Goal: Task Accomplishment & Management: Use online tool/utility

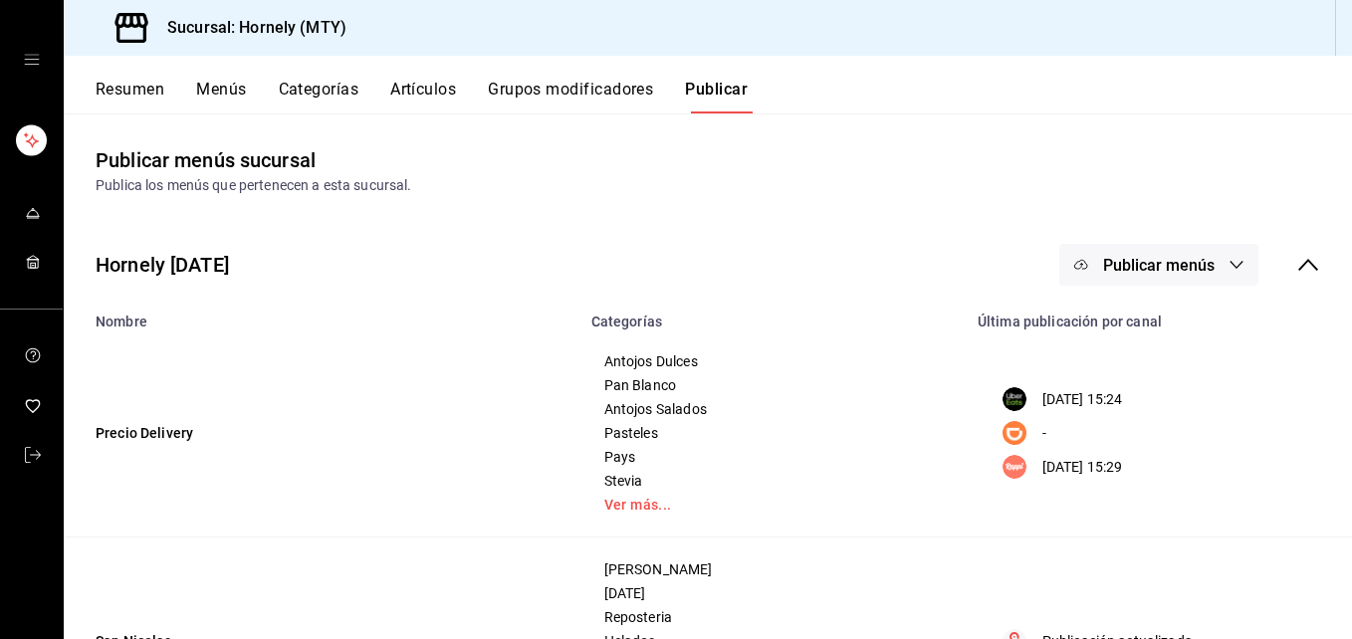
click at [100, 82] on button "Resumen" at bounding box center [130, 97] width 69 height 34
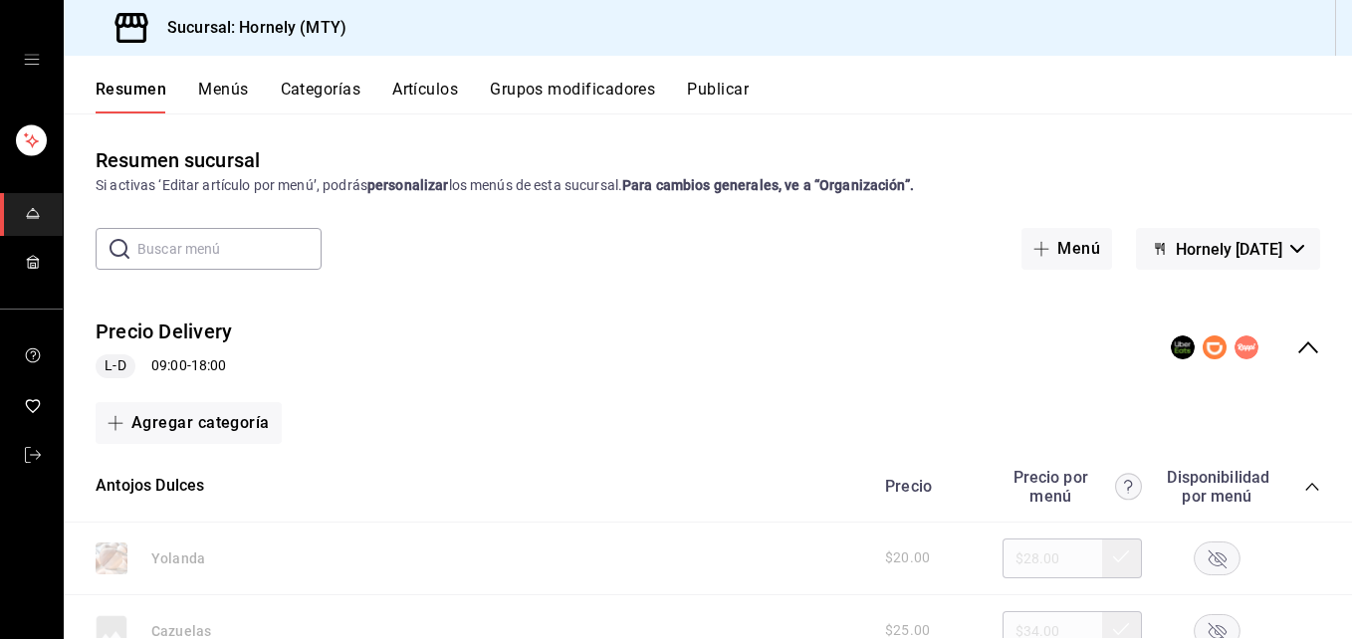
scroll to position [299, 0]
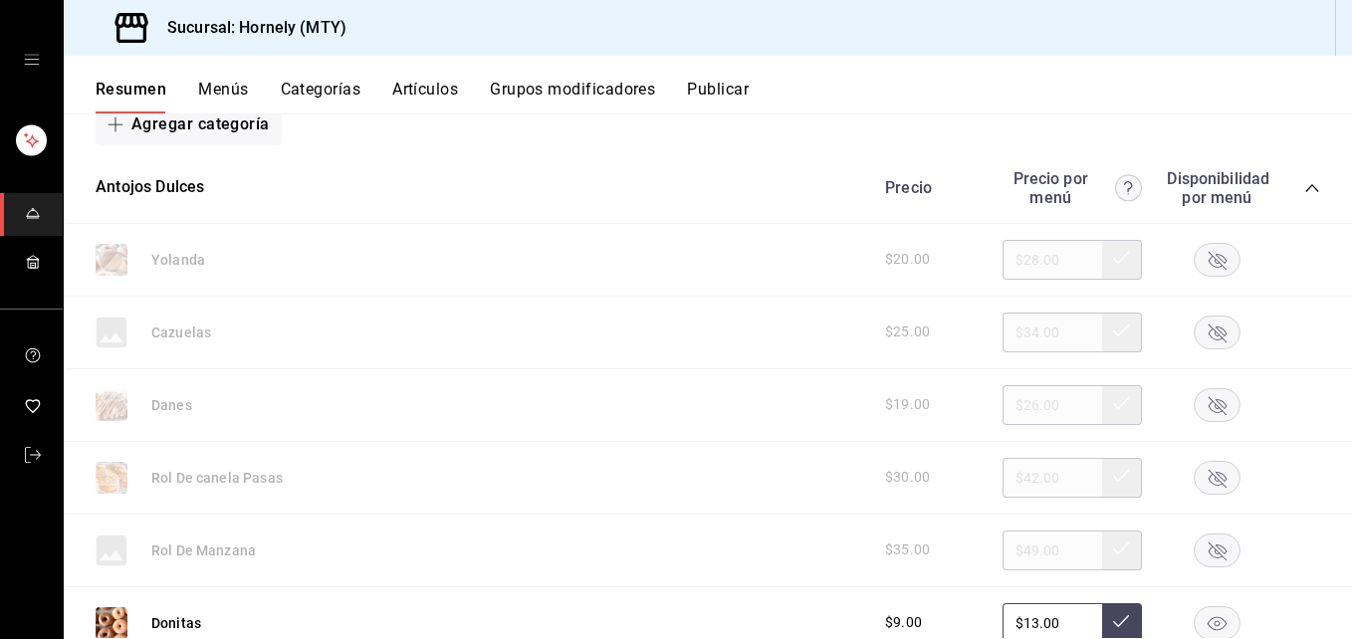
click at [1199, 397] on rect "button" at bounding box center [1218, 404] width 46 height 33
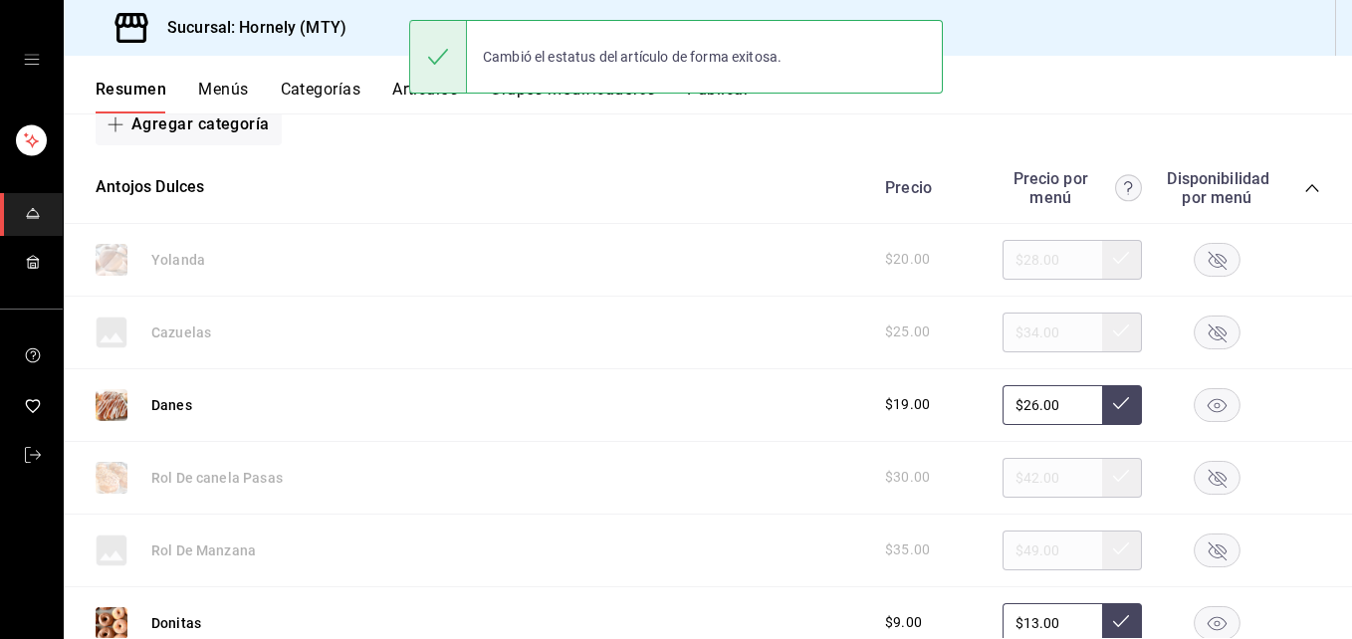
click at [1205, 470] on rect "button" at bounding box center [1218, 477] width 46 height 33
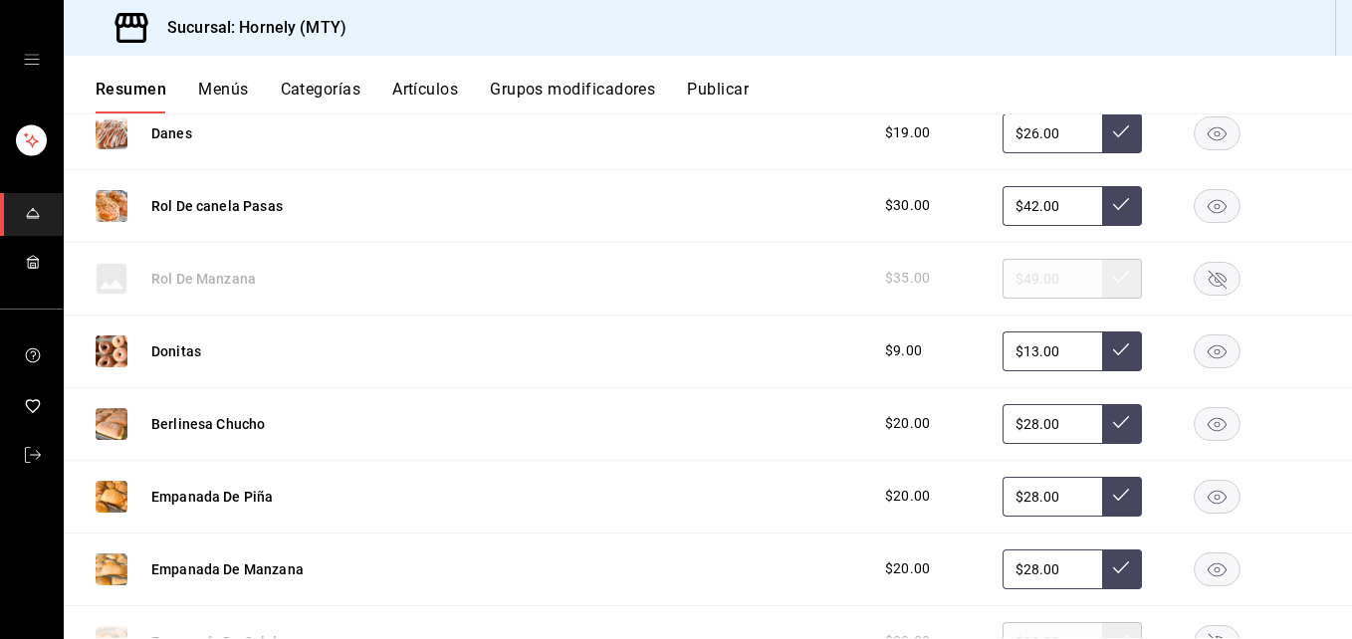
scroll to position [598, 0]
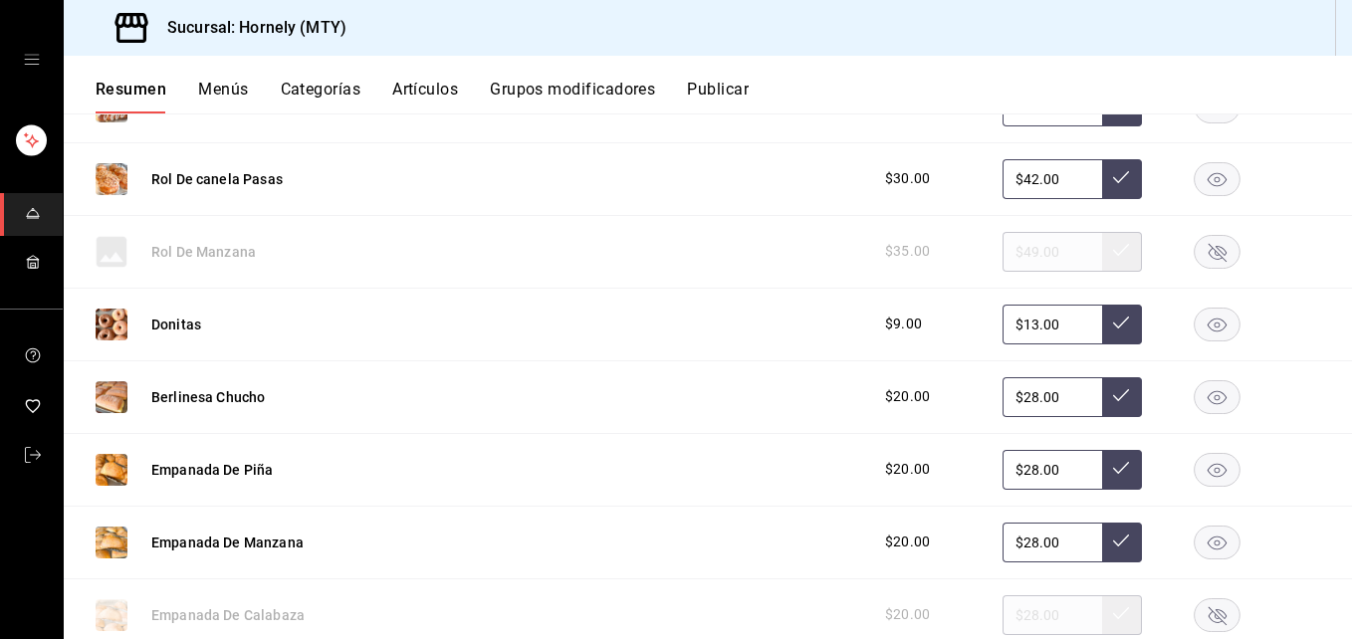
click at [1195, 388] on rect "button" at bounding box center [1218, 396] width 46 height 33
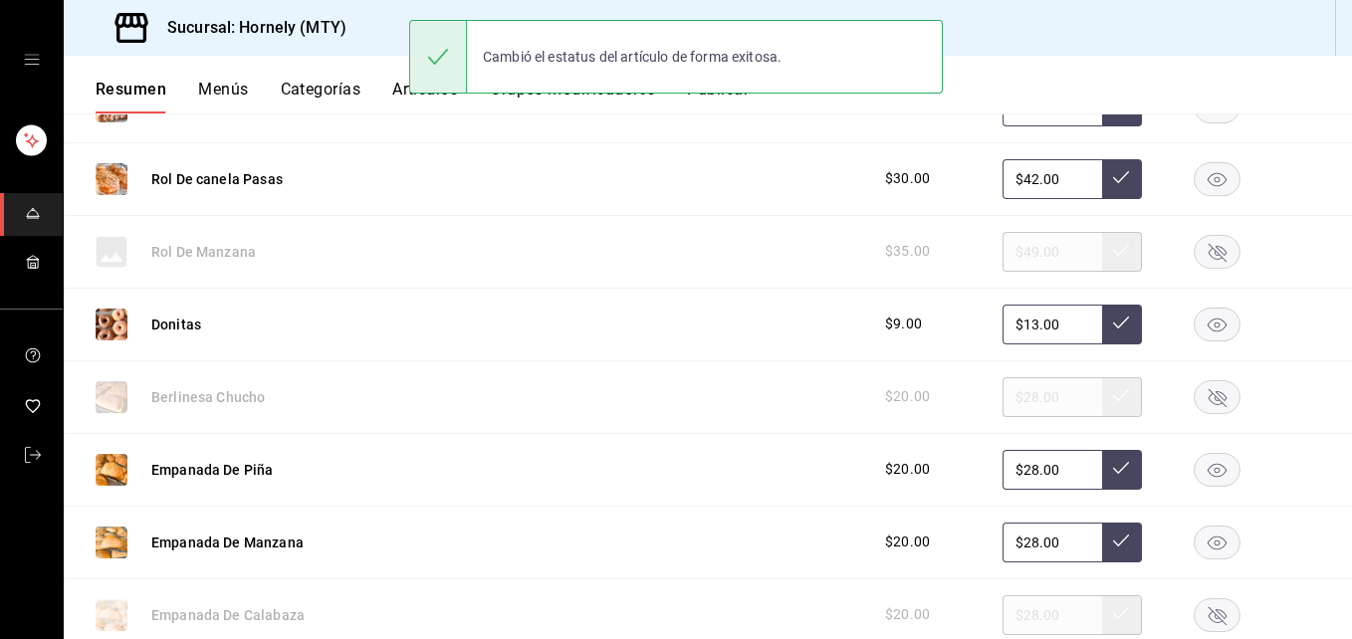
click at [1195, 465] on rect "button" at bounding box center [1218, 469] width 46 height 33
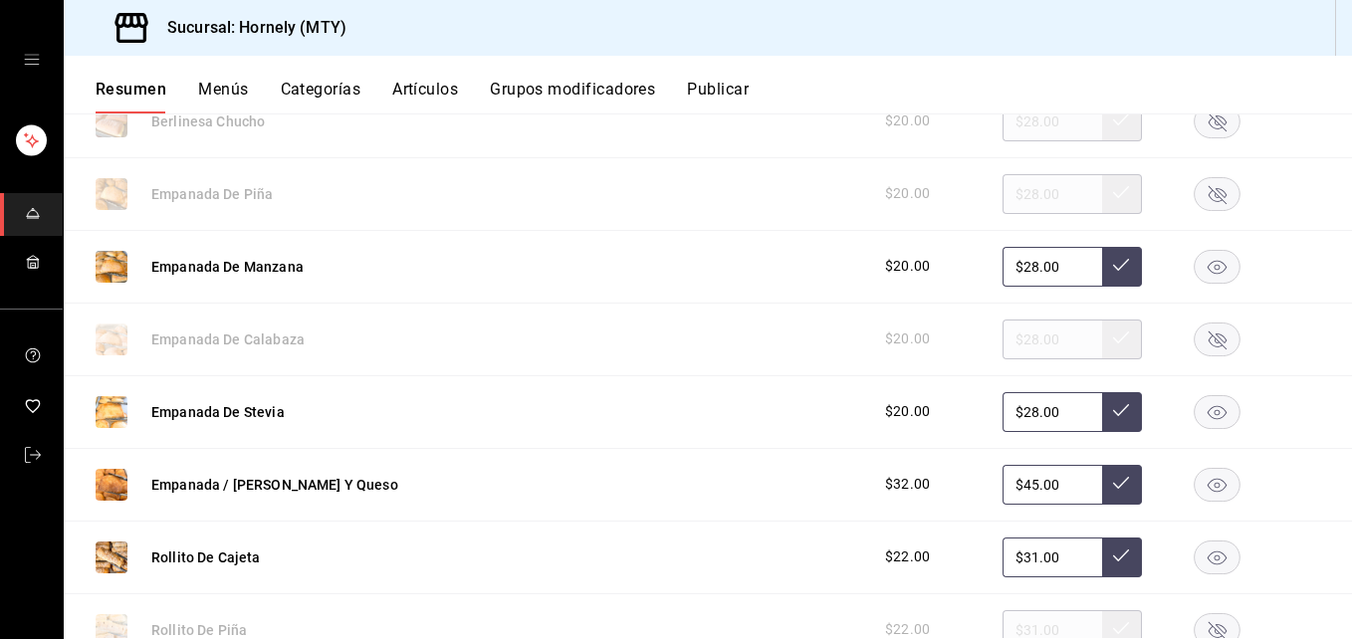
scroll to position [896, 0]
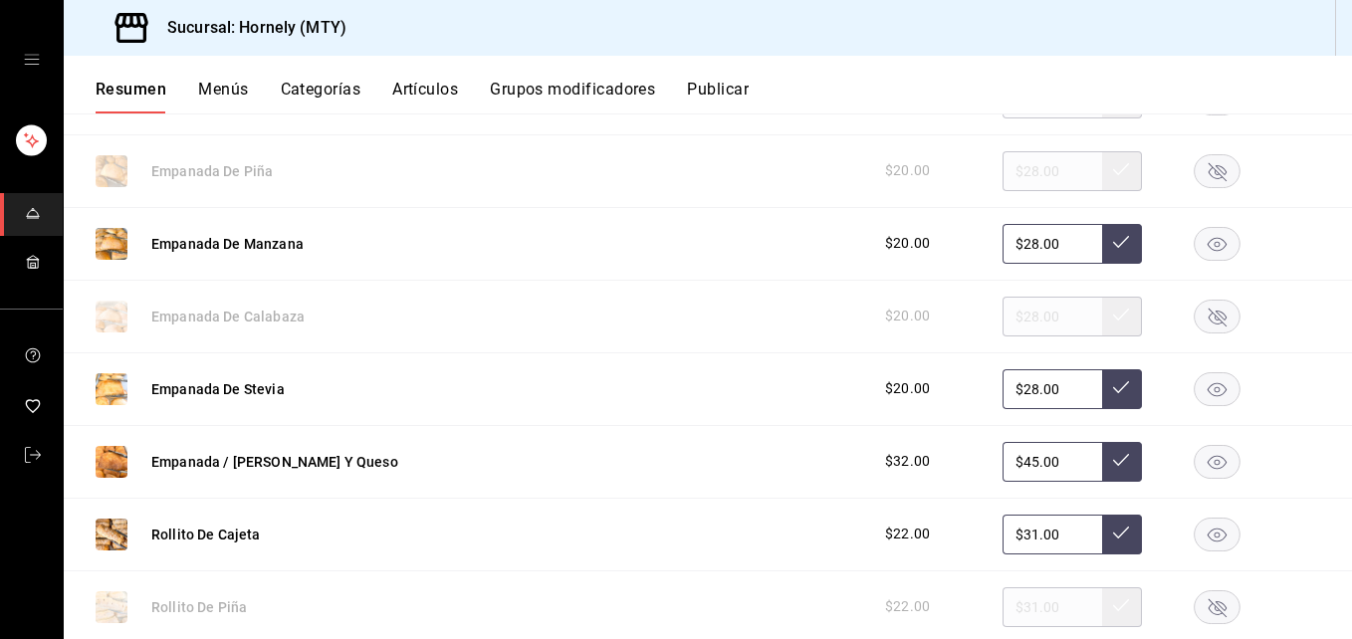
click at [1209, 320] on icon "button" at bounding box center [1218, 317] width 18 height 18
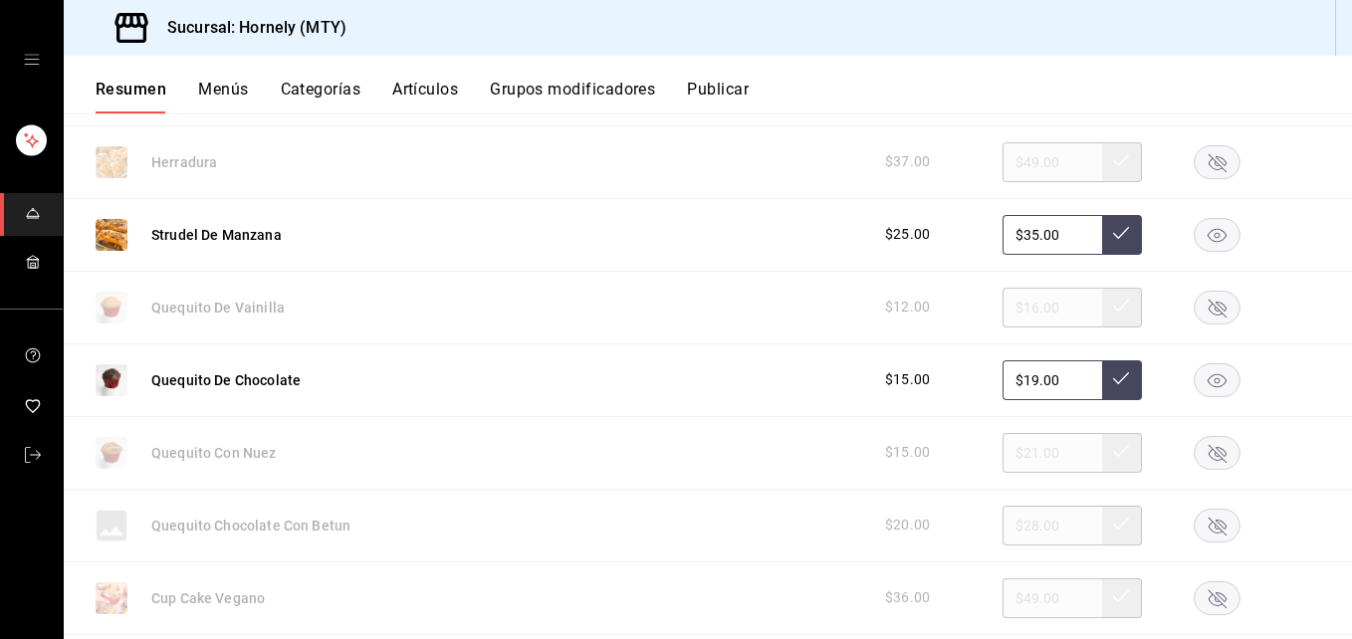
scroll to position [1494, 0]
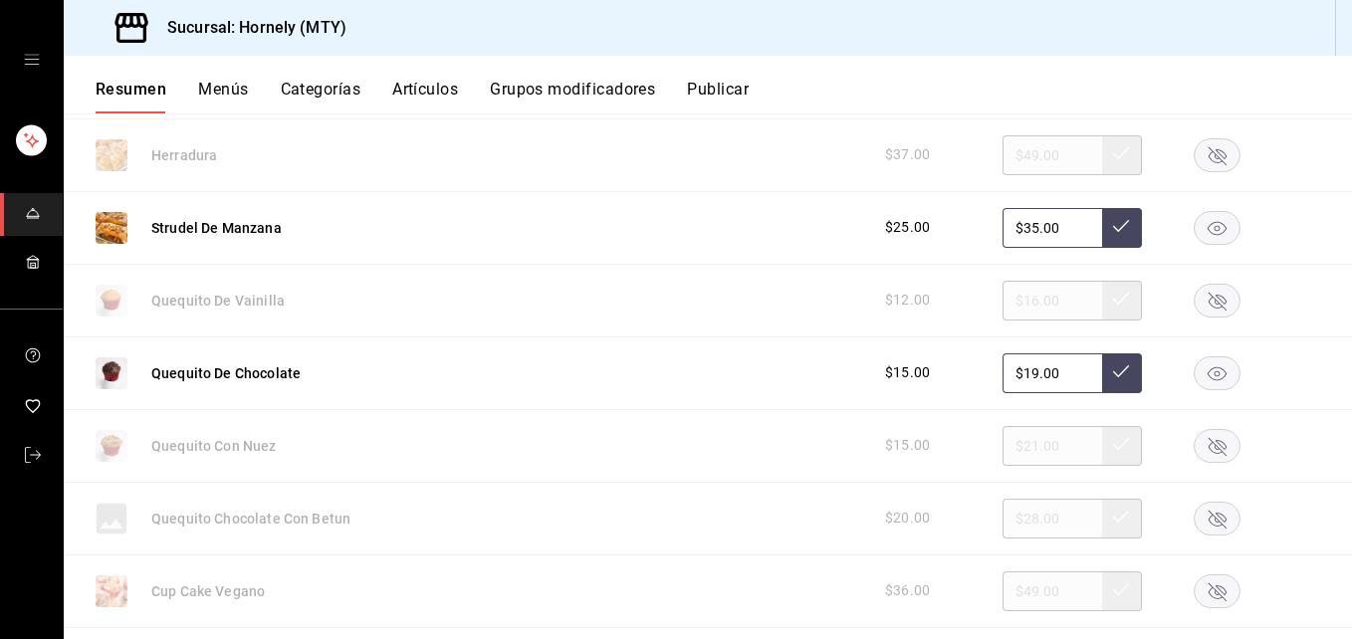
click at [1208, 234] on icon "button" at bounding box center [1217, 228] width 19 height 14
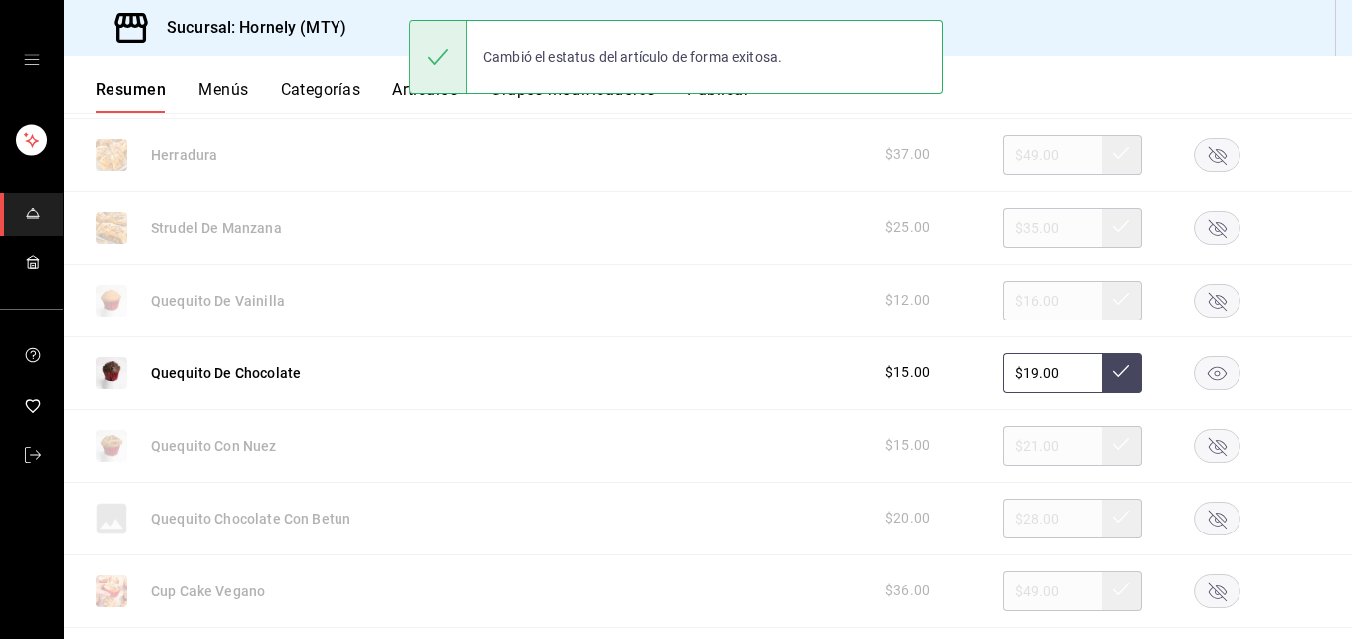
scroll to position [1793, 0]
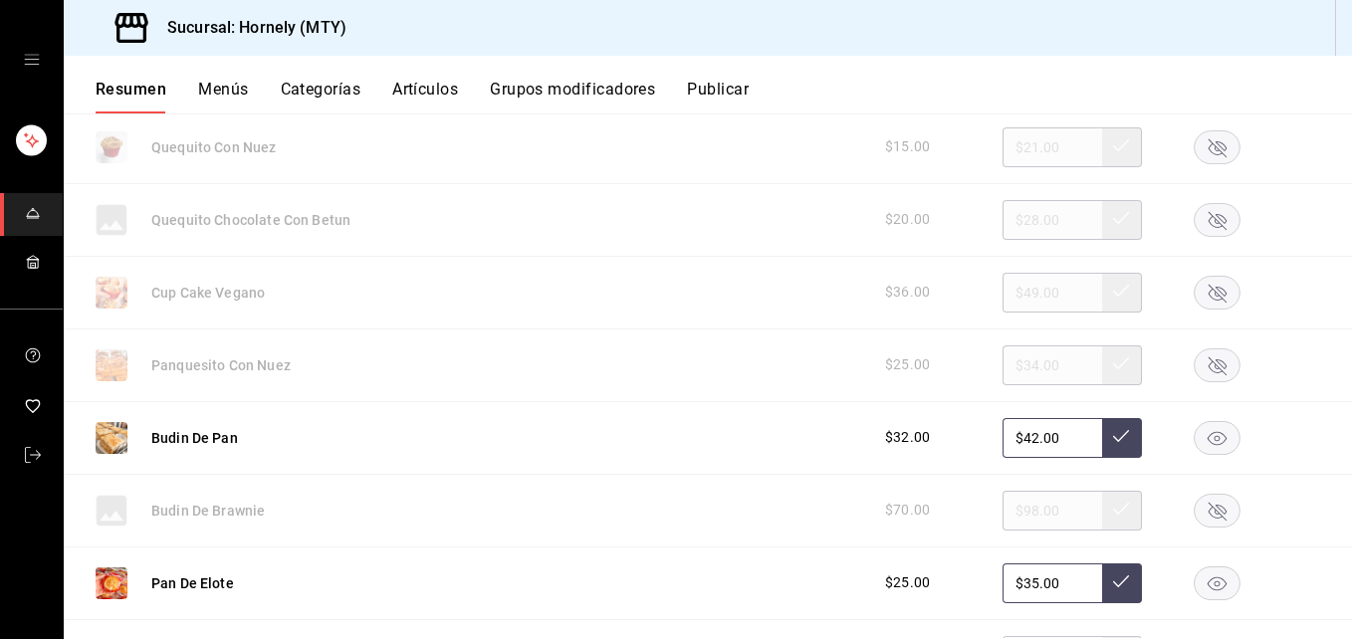
click at [1201, 427] on rect "button" at bounding box center [1218, 437] width 46 height 33
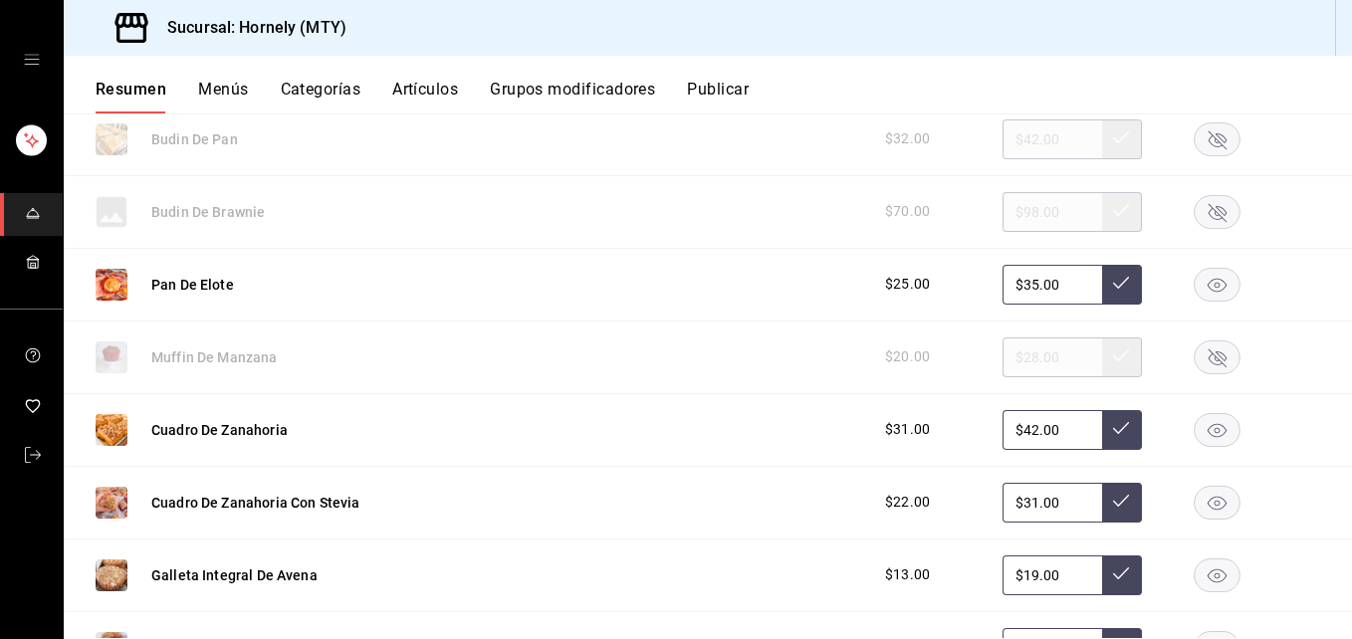
scroll to position [2390, 0]
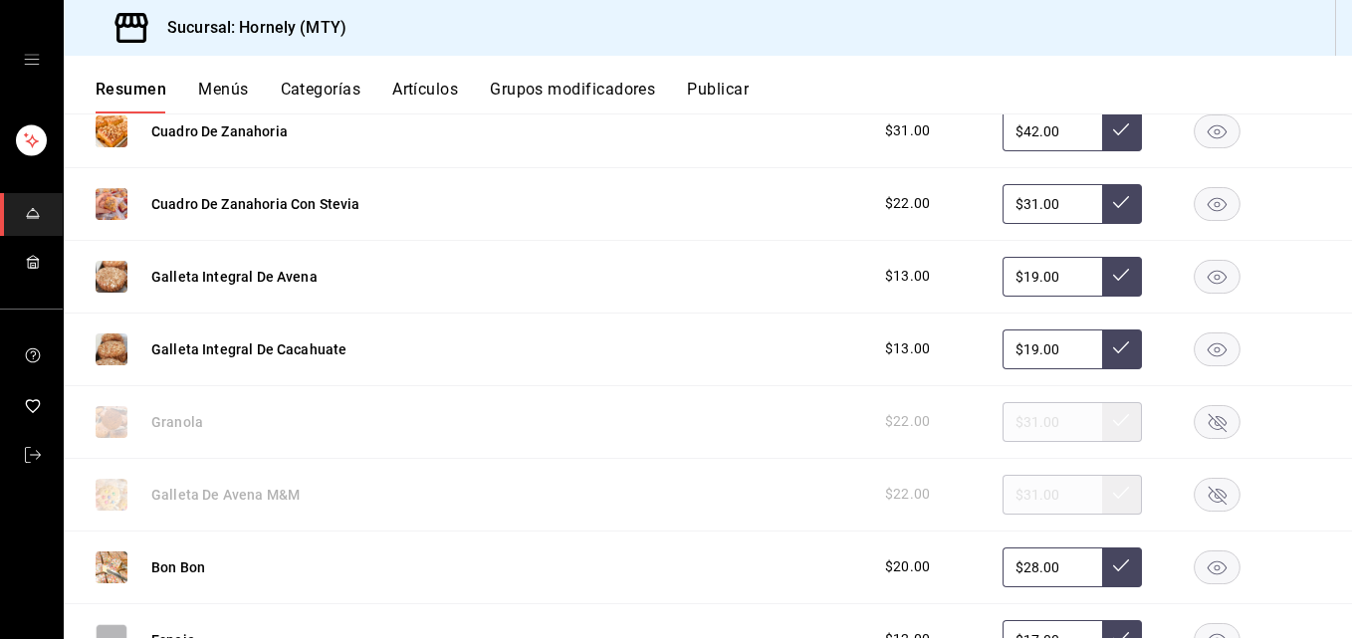
click at [1195, 262] on rect "button" at bounding box center [1218, 276] width 46 height 33
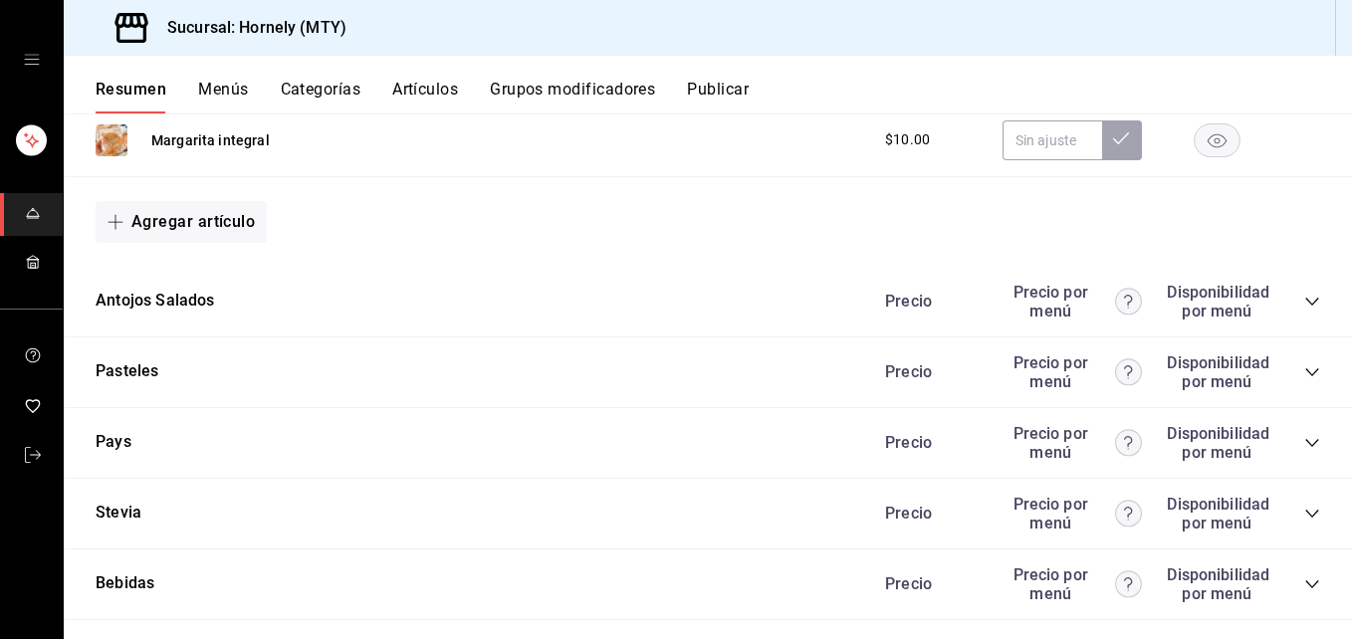
scroll to position [6274, 0]
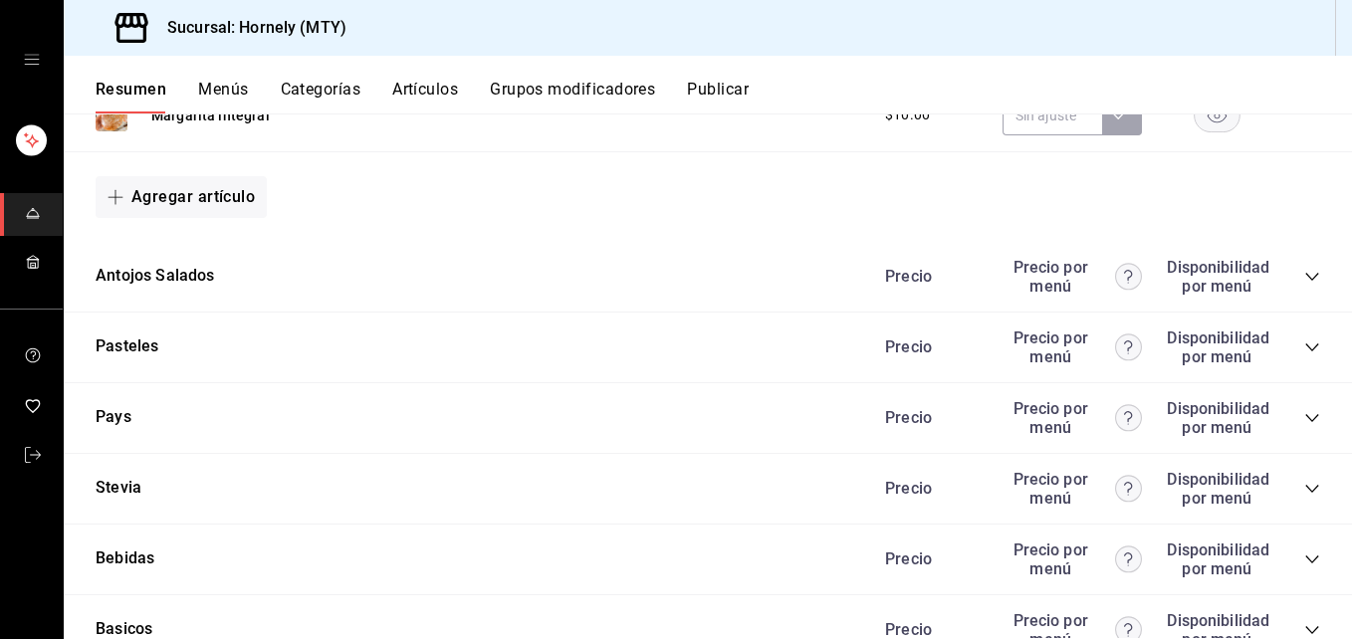
click at [1305, 279] on icon "collapse-category-row" at bounding box center [1313, 277] width 16 height 16
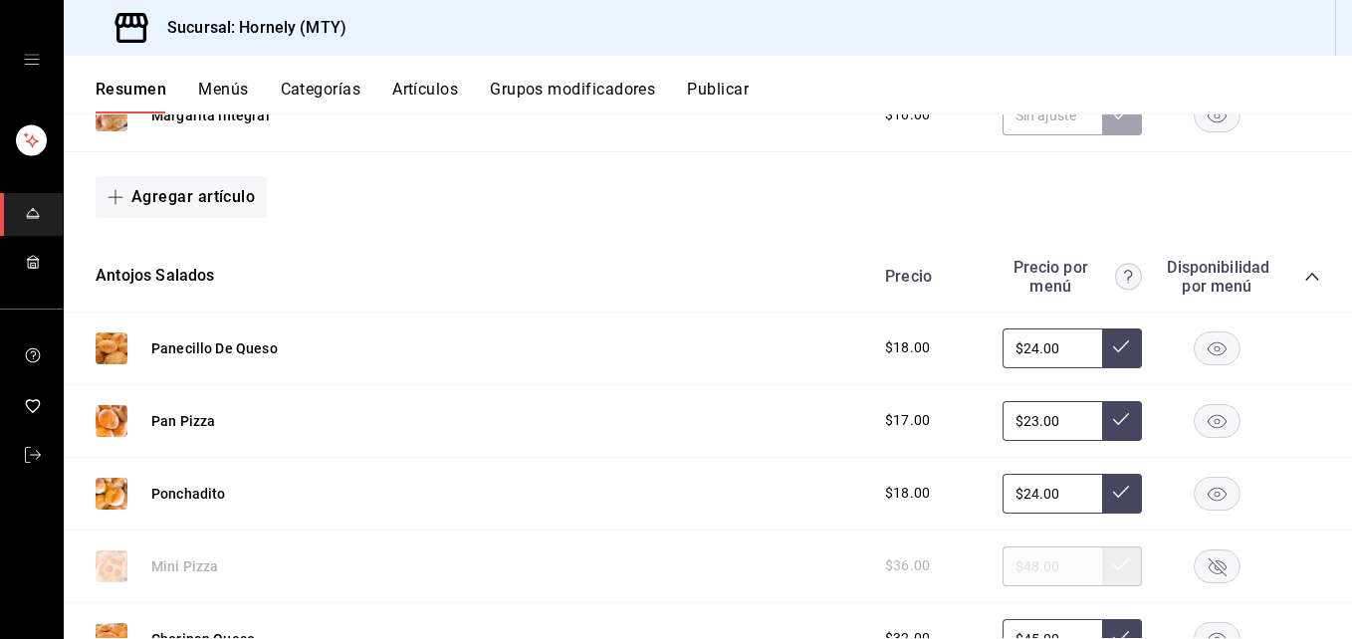
click at [739, 87] on button "Publicar" at bounding box center [718, 97] width 62 height 34
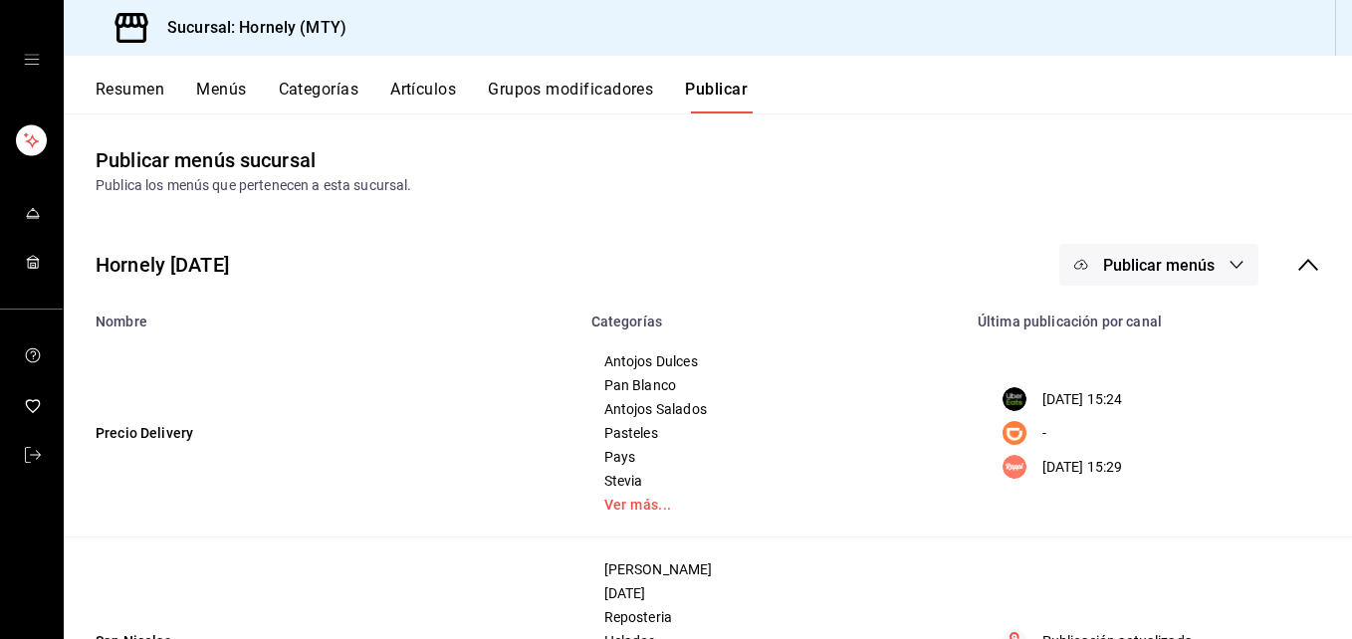
click at [1190, 246] on button "Publicar menús" at bounding box center [1159, 265] width 199 height 42
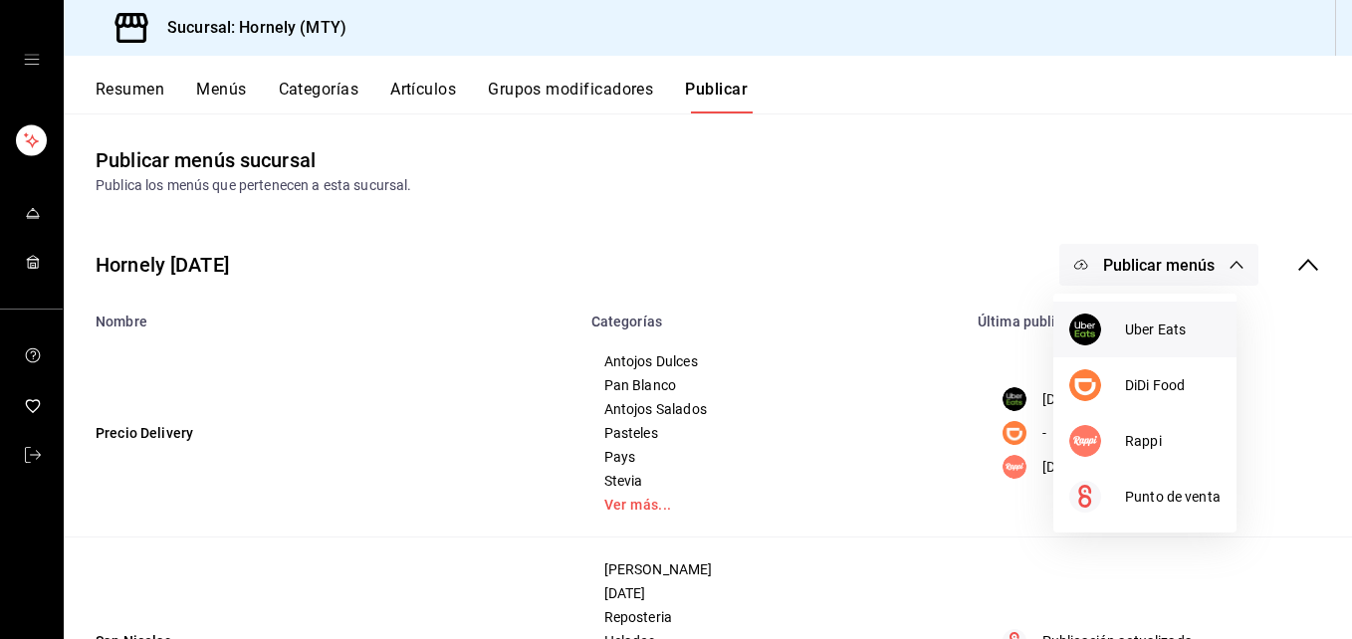
click at [1090, 317] on img at bounding box center [1086, 330] width 32 height 32
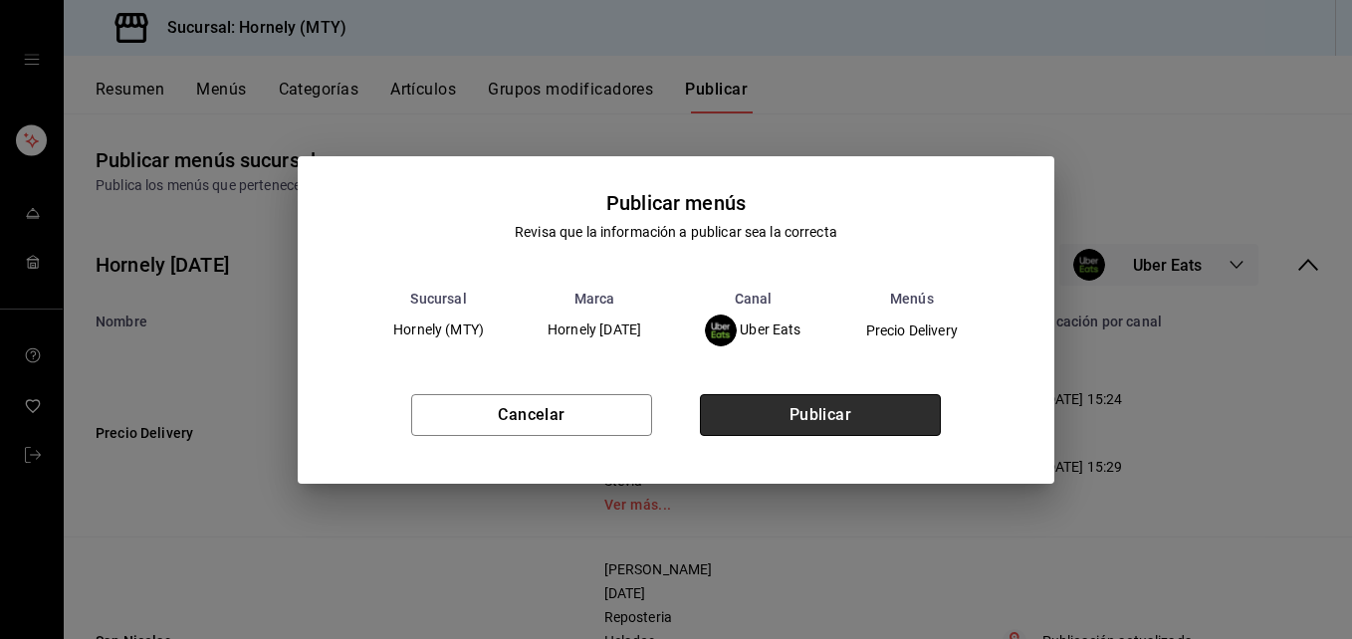
click at [817, 419] on button "Publicar" at bounding box center [820, 415] width 241 height 42
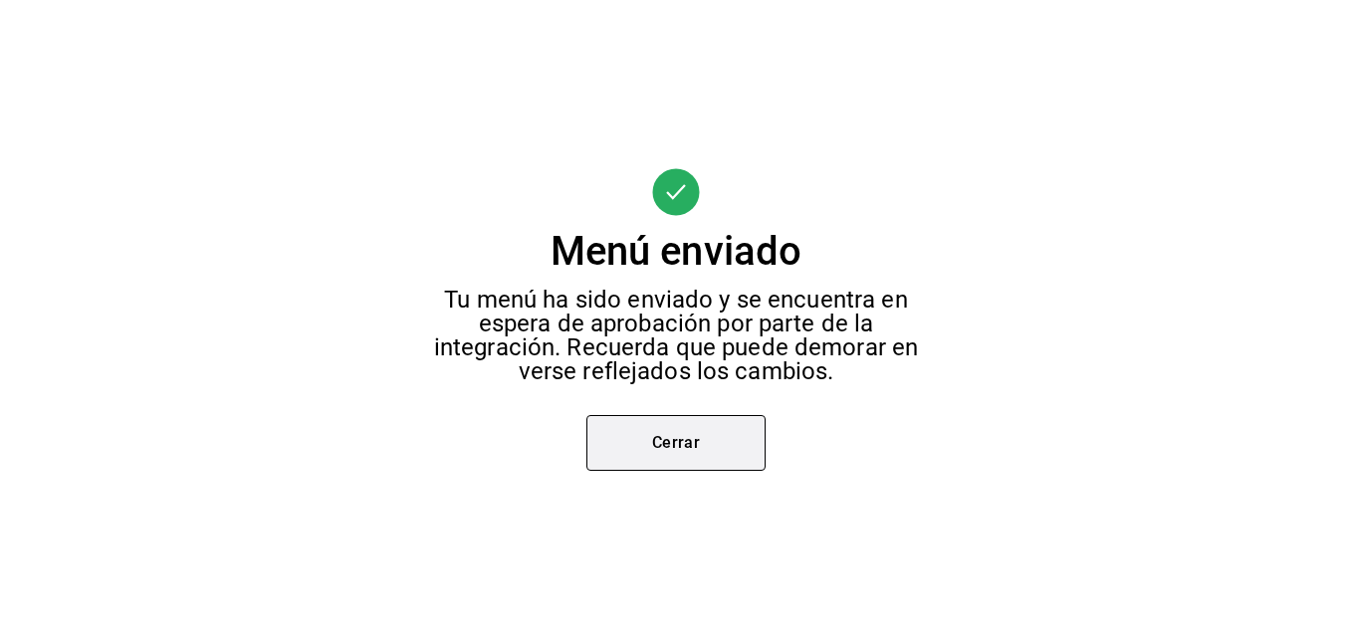
click at [697, 437] on button "Cerrar" at bounding box center [676, 443] width 179 height 56
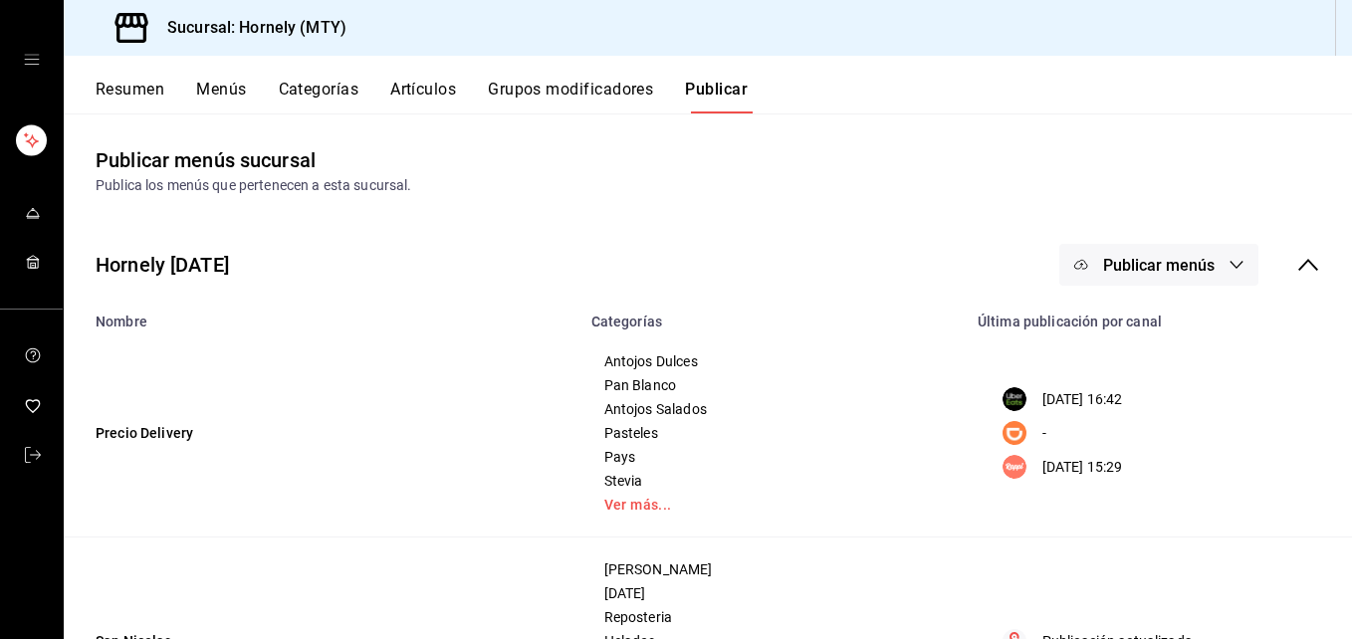
click at [1195, 270] on span "Publicar menús" at bounding box center [1159, 265] width 112 height 19
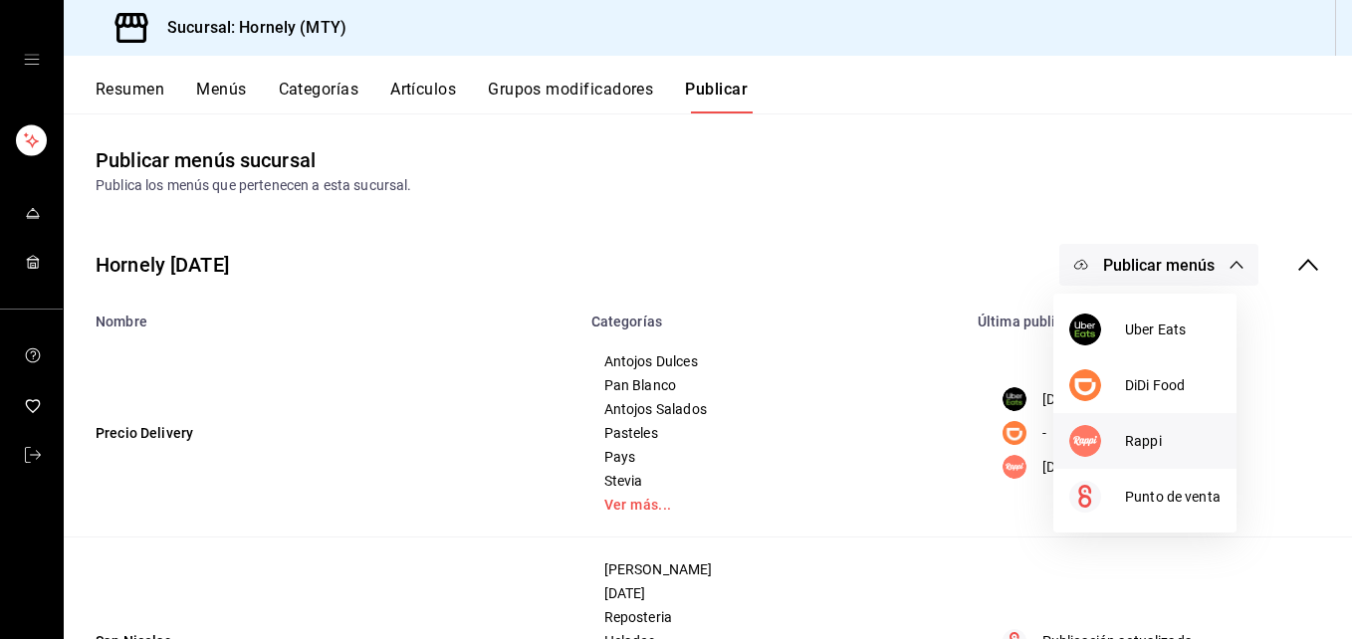
click at [1177, 435] on span "Rappi" at bounding box center [1173, 441] width 96 height 21
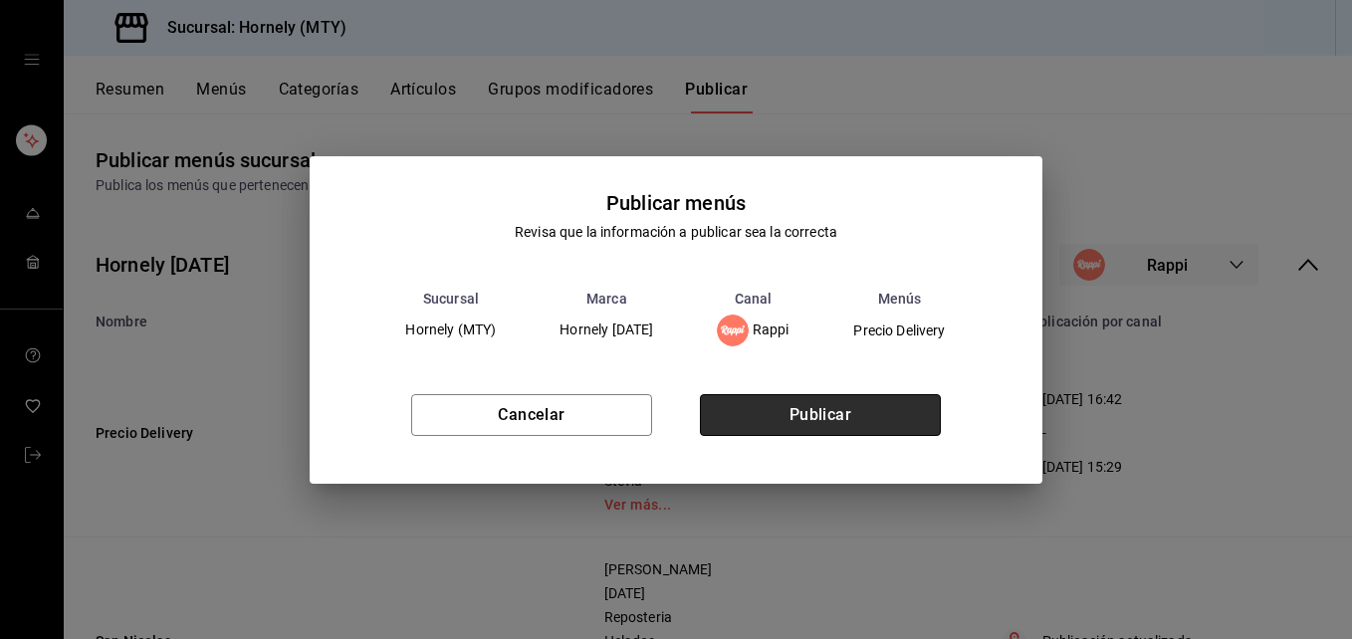
click at [899, 413] on button "Publicar" at bounding box center [820, 415] width 241 height 42
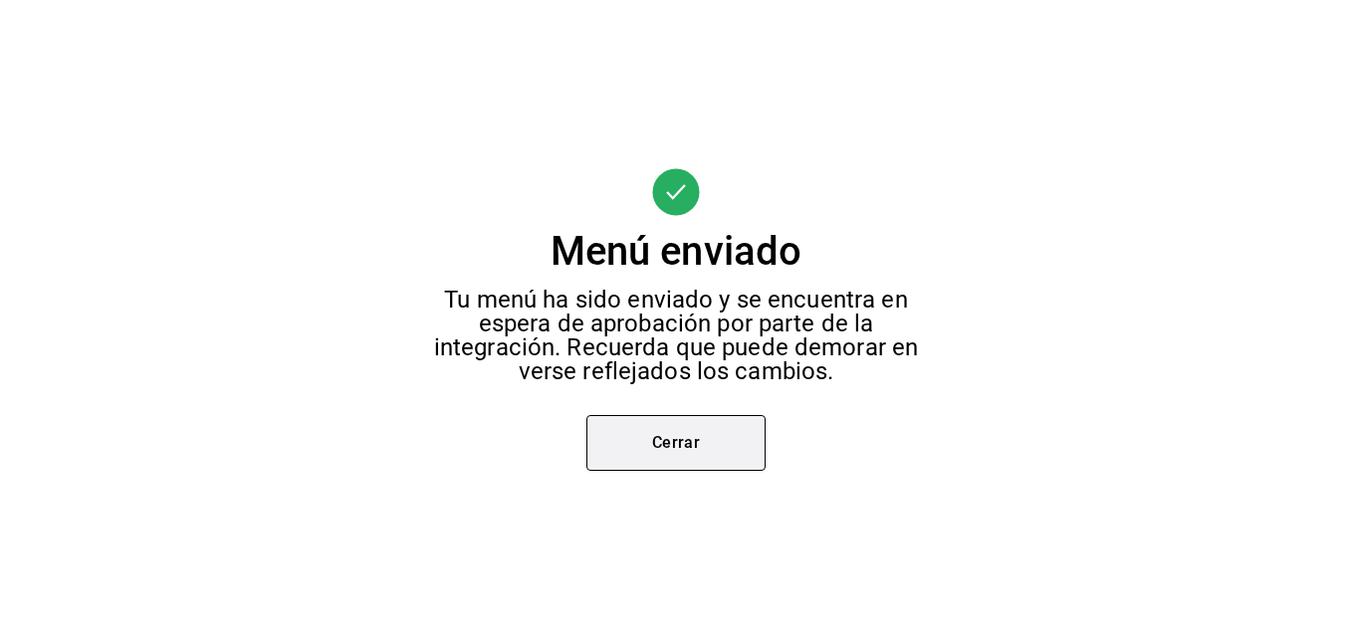
click at [749, 442] on button "Cerrar" at bounding box center [676, 443] width 179 height 56
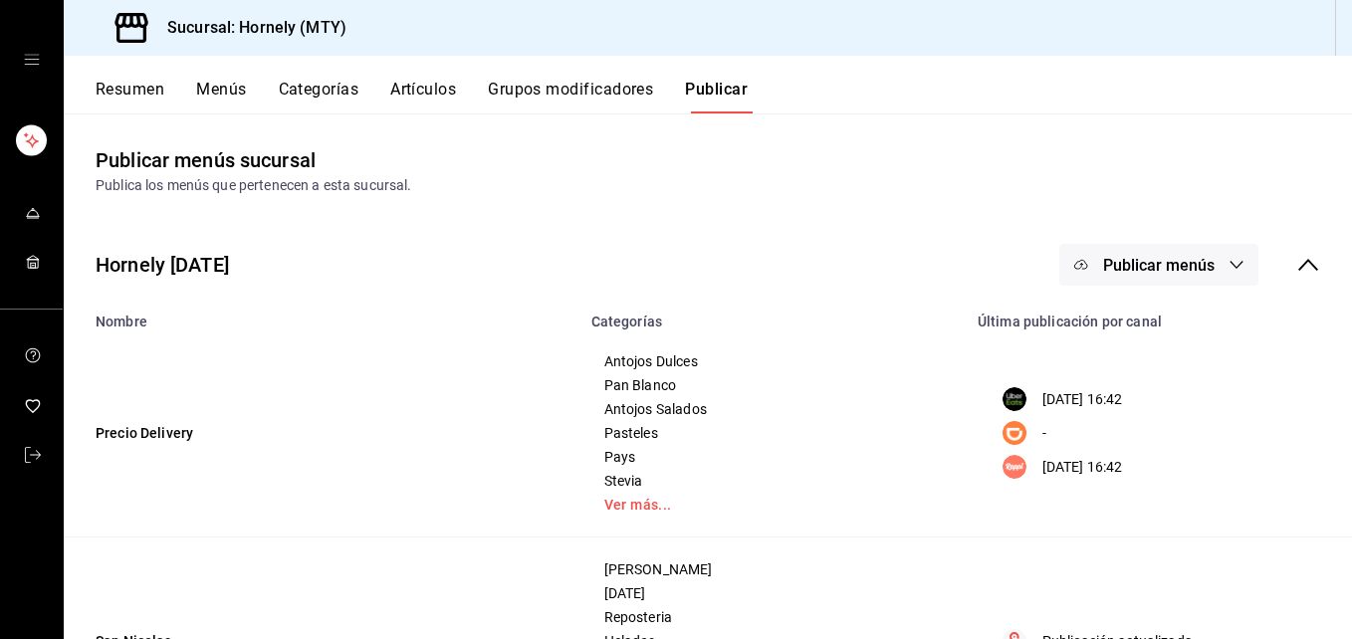
click at [1072, 150] on div "Publicar menús sucursal Publica los menús que pertenecen a esta sucursal." at bounding box center [708, 170] width 1289 height 51
click at [1247, 79] on div "Resumen Menús Categorías Artículos Grupos modificadores Publicar" at bounding box center [708, 85] width 1289 height 58
click at [154, 88] on button "Resumen" at bounding box center [130, 97] width 69 height 34
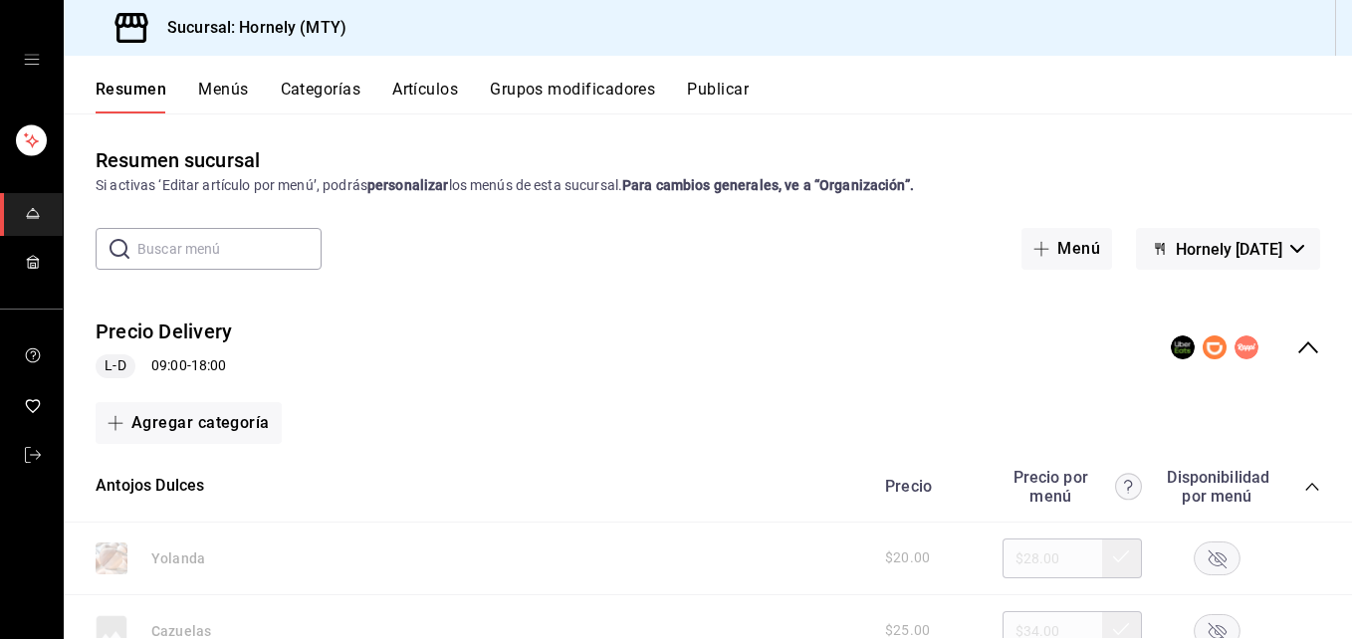
scroll to position [299, 0]
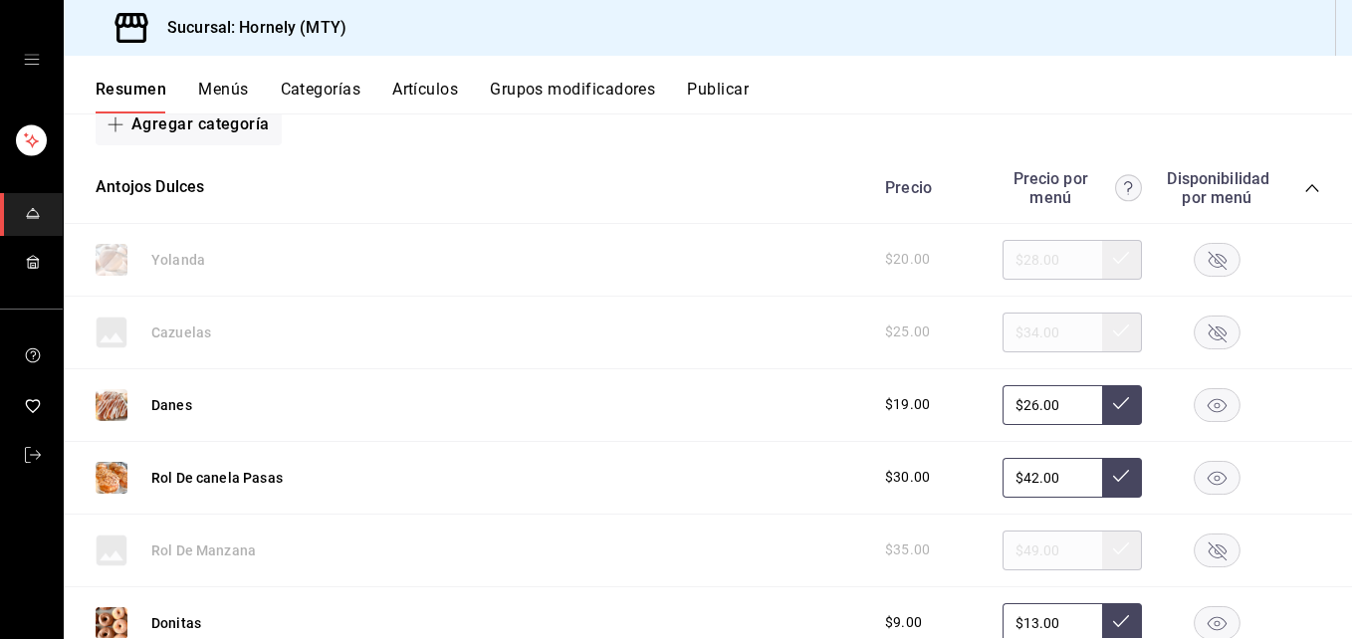
click at [1200, 261] on rect "button" at bounding box center [1218, 259] width 46 height 33
click at [1207, 406] on rect "button" at bounding box center [1218, 404] width 46 height 33
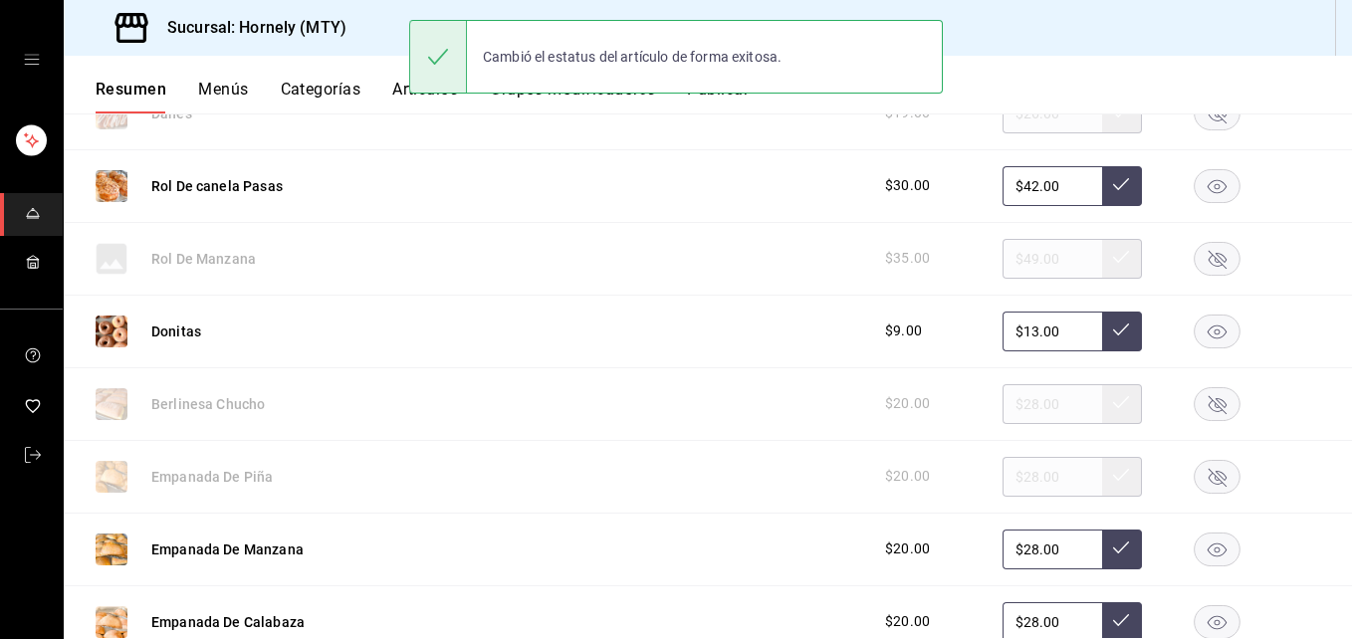
scroll to position [598, 0]
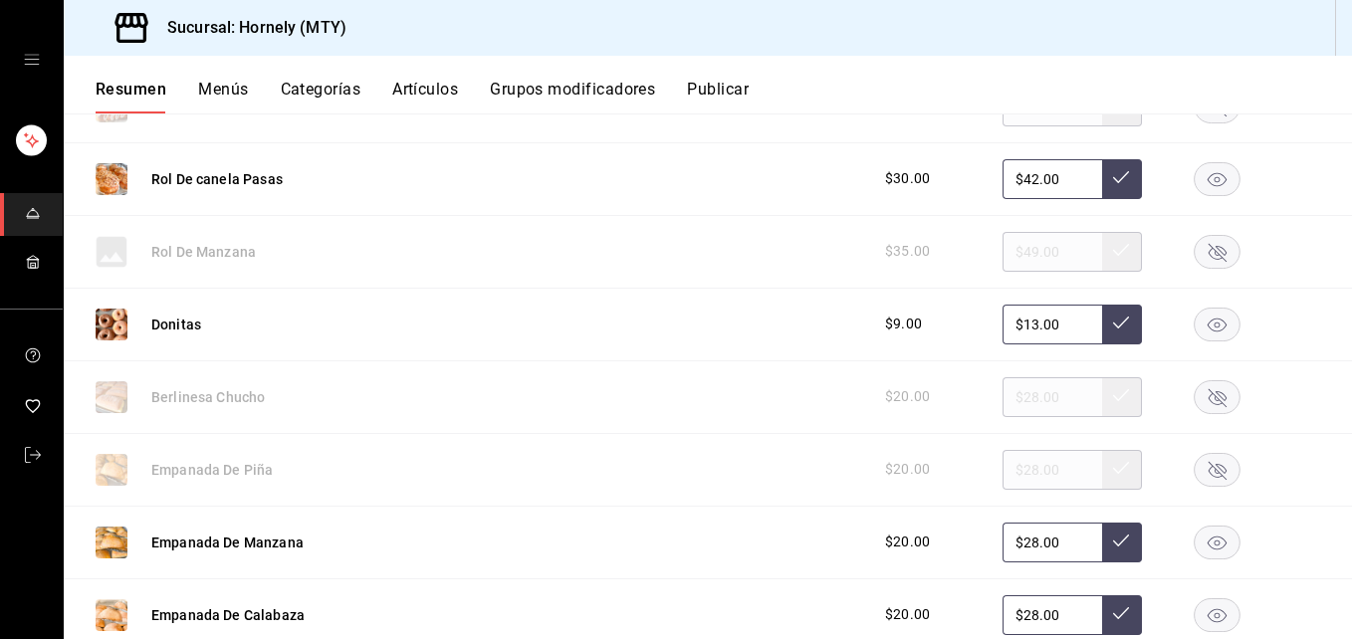
click at [1206, 459] on rect "button" at bounding box center [1218, 469] width 46 height 33
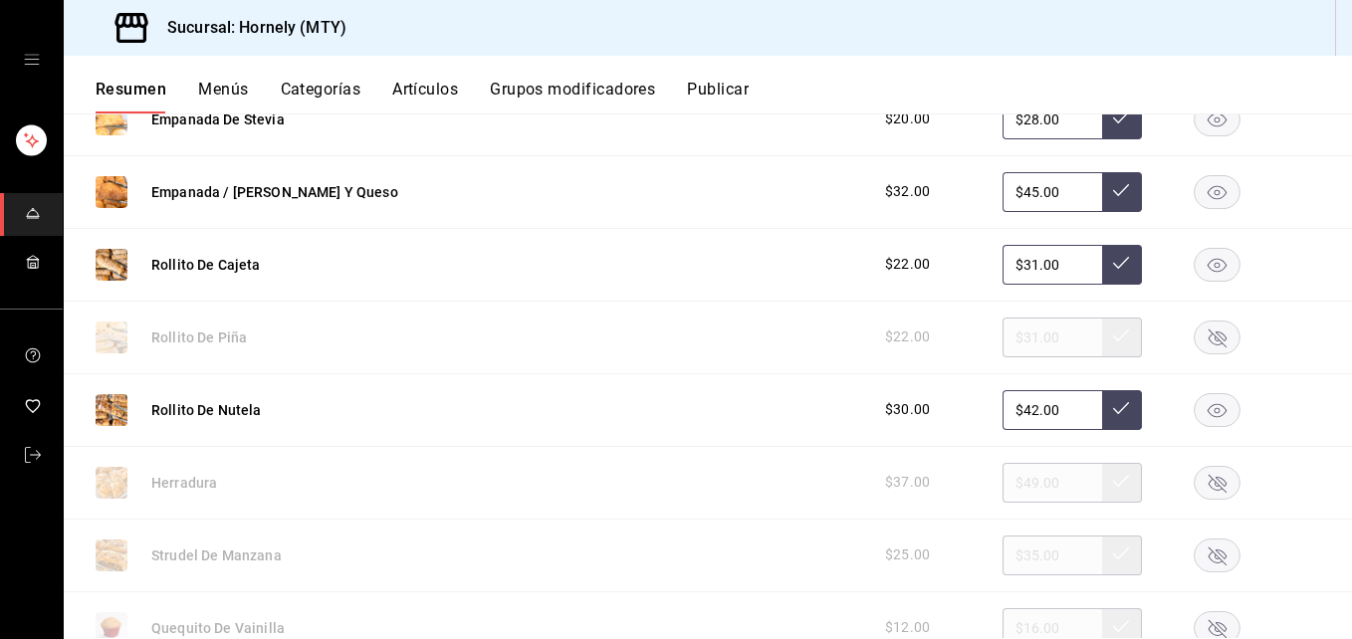
scroll to position [1195, 0]
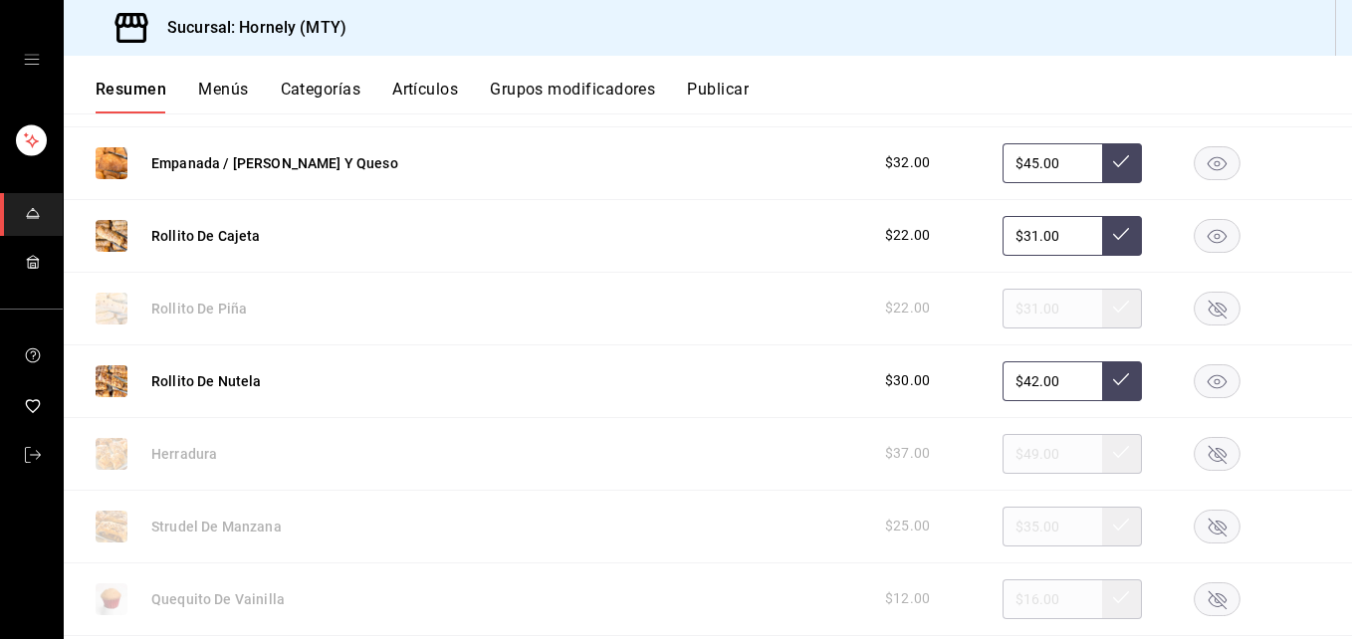
click at [1202, 322] on rect "button" at bounding box center [1218, 308] width 46 height 33
drag, startPoint x: 1214, startPoint y: 519, endPoint x: 1203, endPoint y: 502, distance: 20.2
click at [1212, 514] on rect "button" at bounding box center [1218, 526] width 46 height 33
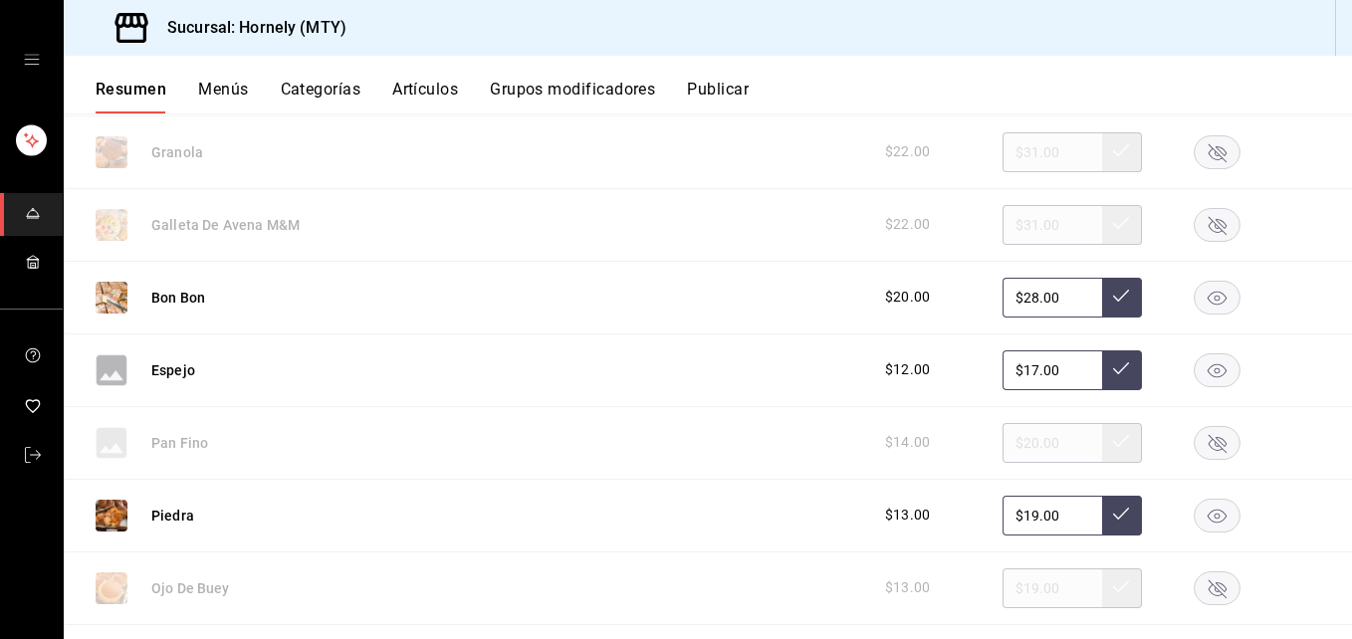
scroll to position [2689, 0]
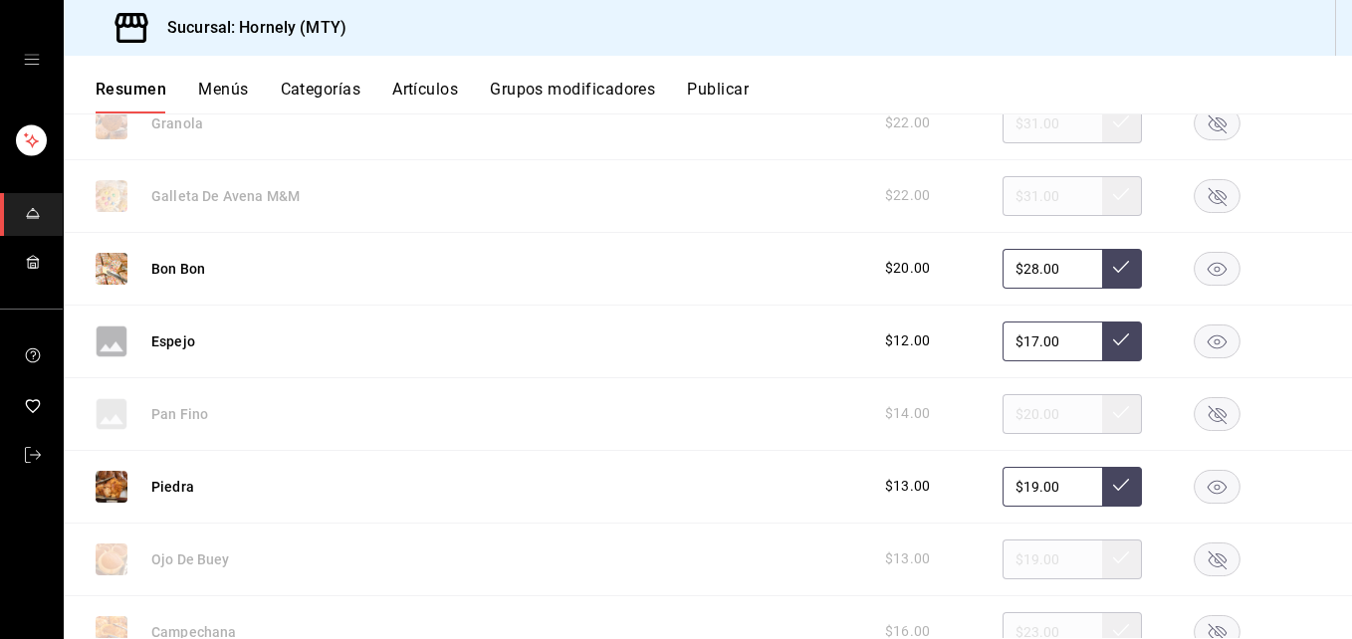
click at [1218, 338] on rect "button" at bounding box center [1218, 341] width 46 height 33
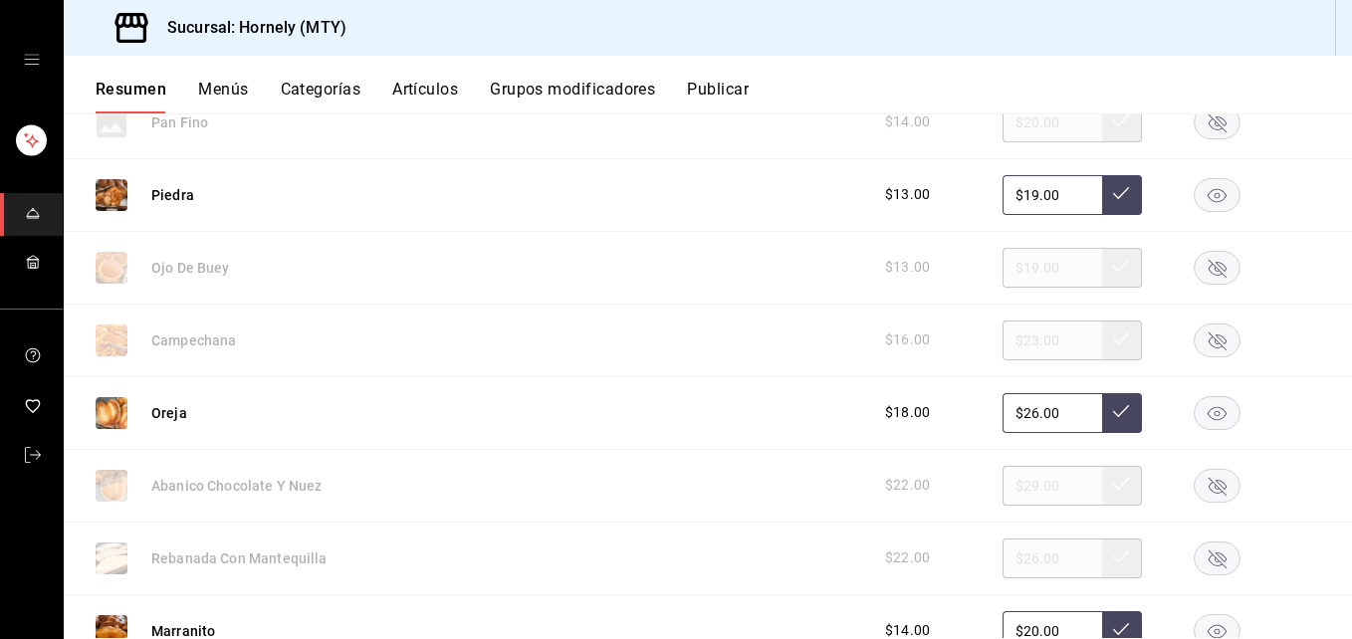
scroll to position [2988, 0]
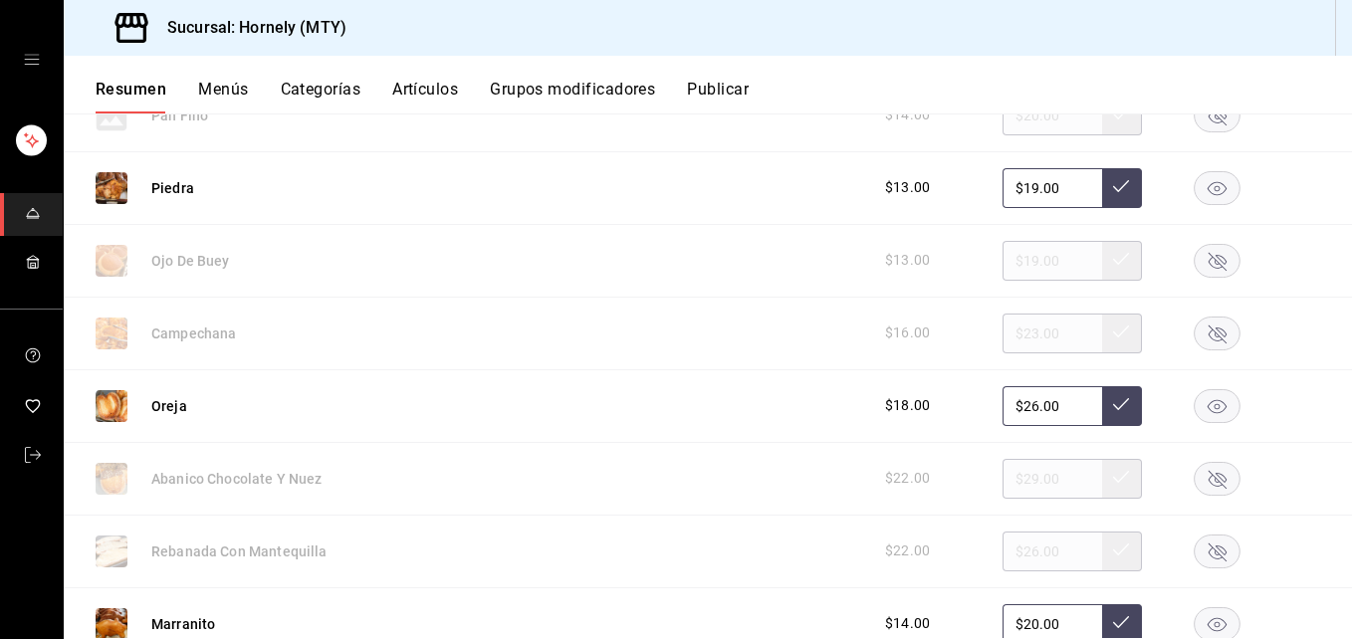
drag, startPoint x: 1209, startPoint y: 269, endPoint x: 1181, endPoint y: 258, distance: 30.0
click at [1209, 268] on icon "button" at bounding box center [1217, 261] width 47 height 34
click at [1221, 549] on rect "button" at bounding box center [1218, 551] width 46 height 33
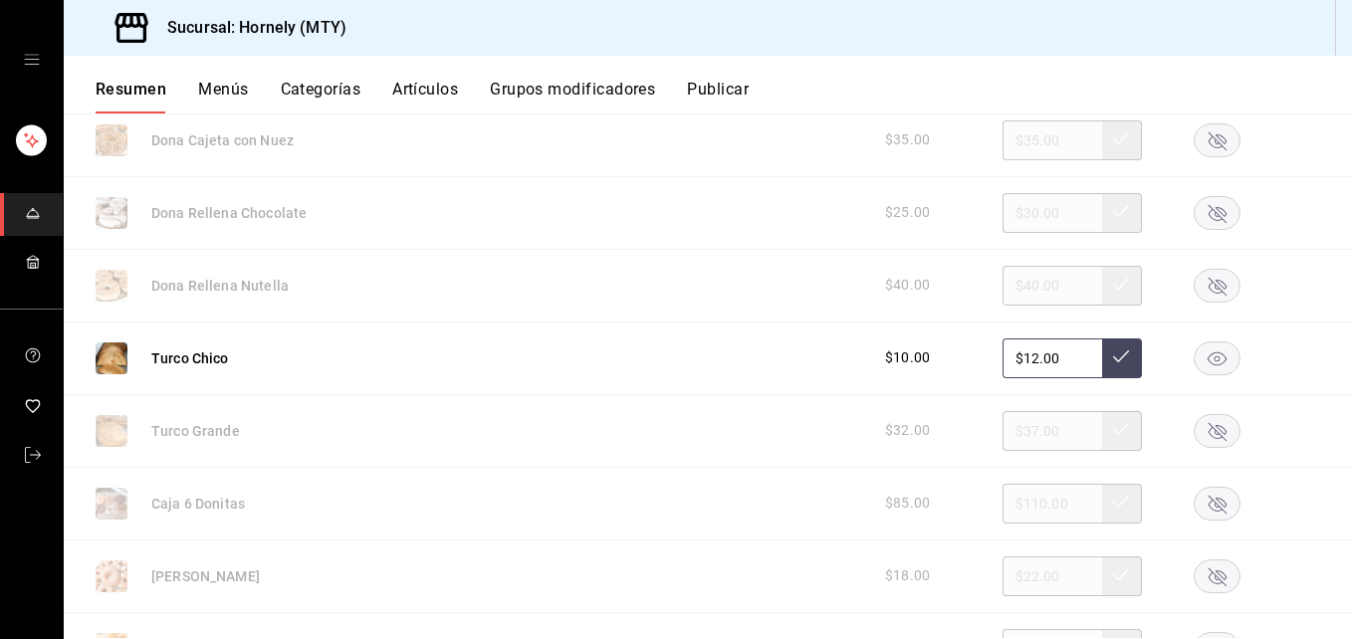
scroll to position [5079, 0]
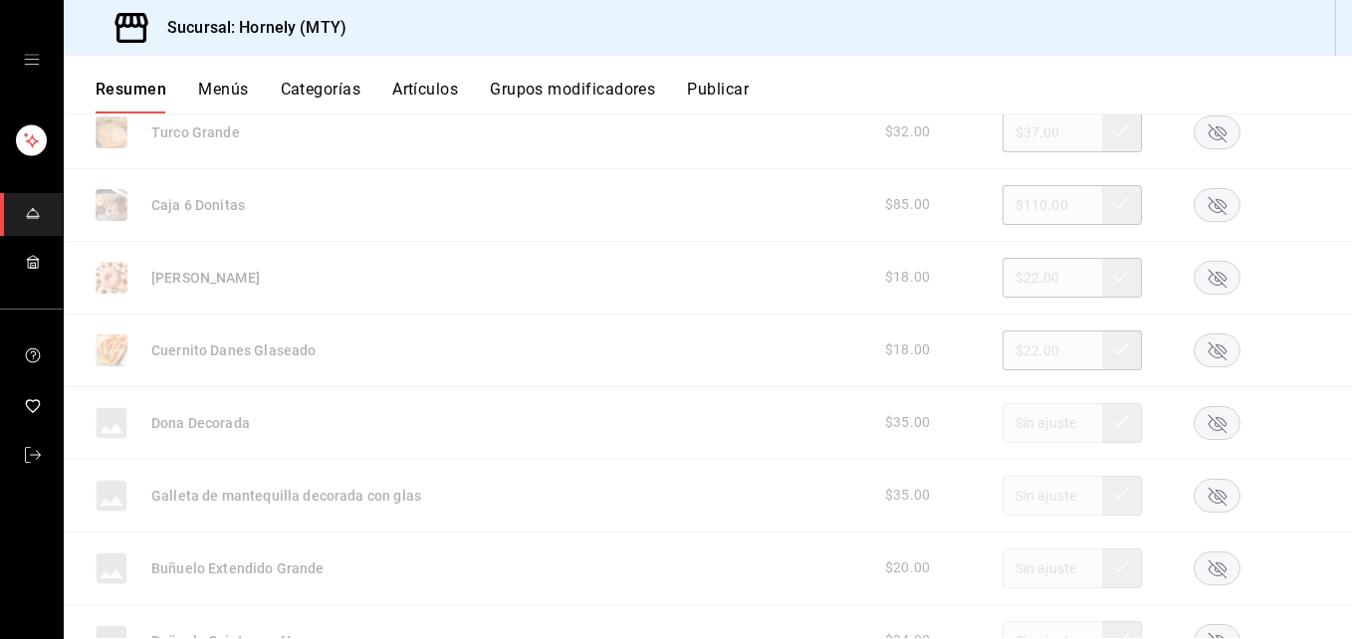
click at [1214, 342] on rect "button" at bounding box center [1218, 350] width 46 height 33
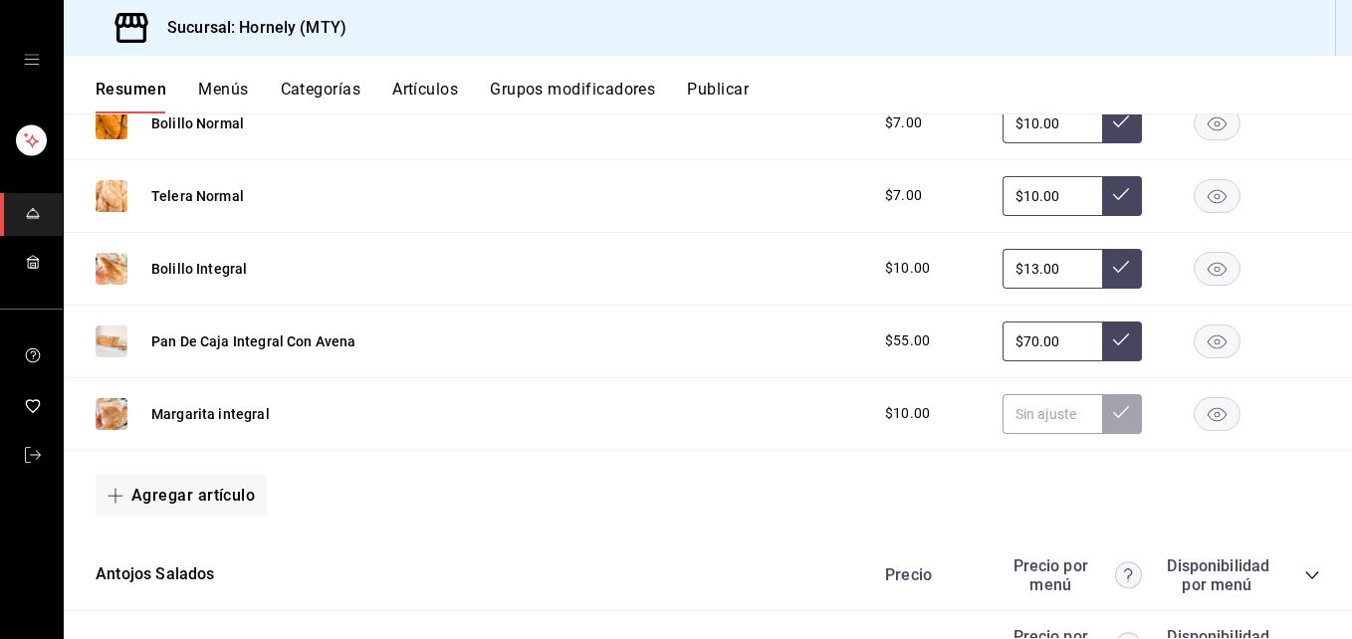
scroll to position [6274, 0]
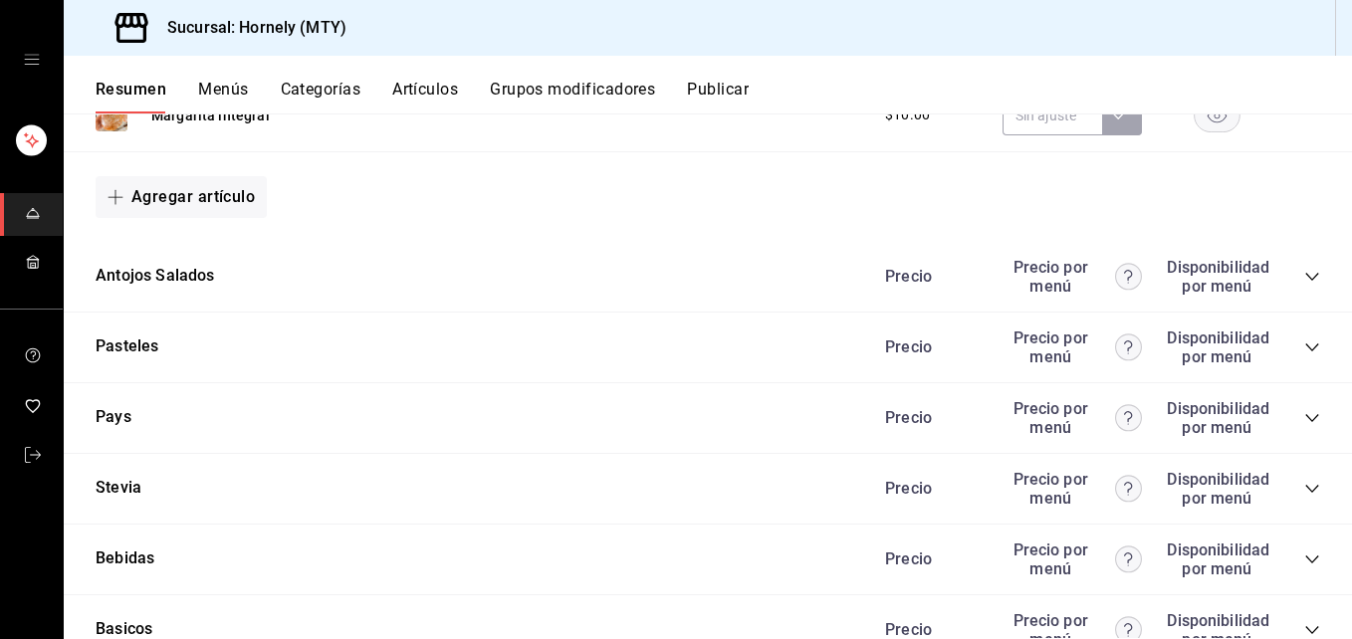
click at [722, 96] on button "Publicar" at bounding box center [718, 97] width 62 height 34
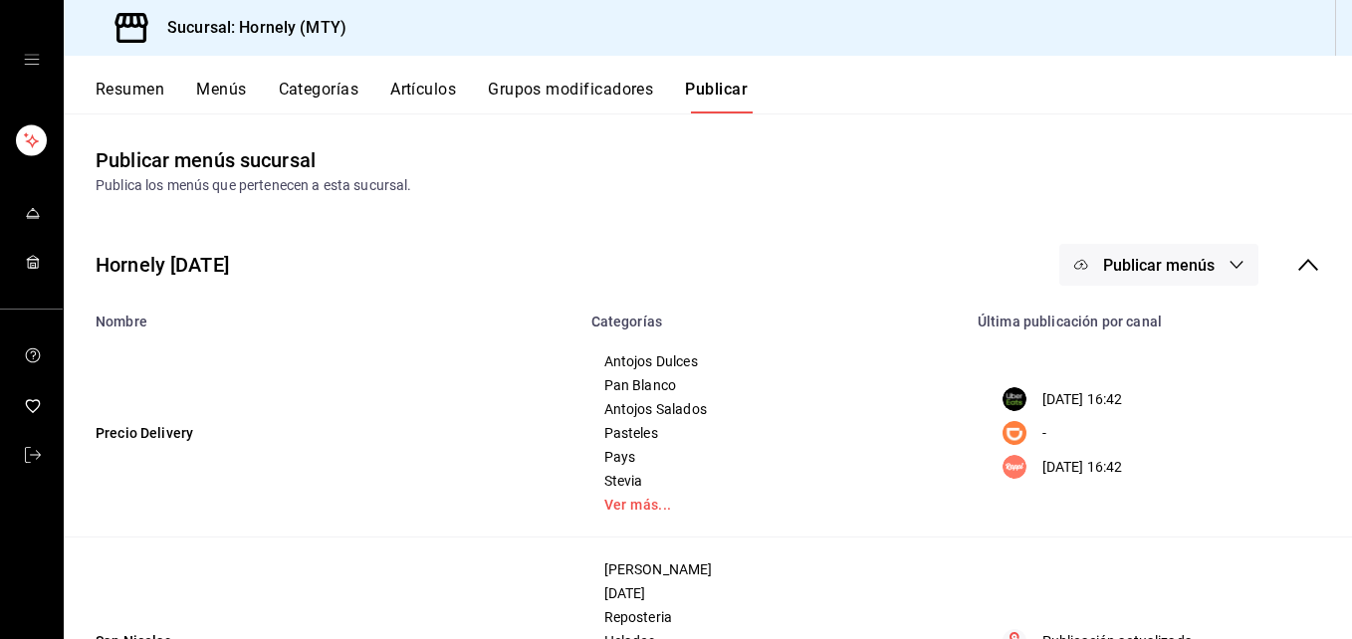
click at [1130, 254] on button "Publicar menús" at bounding box center [1159, 265] width 199 height 42
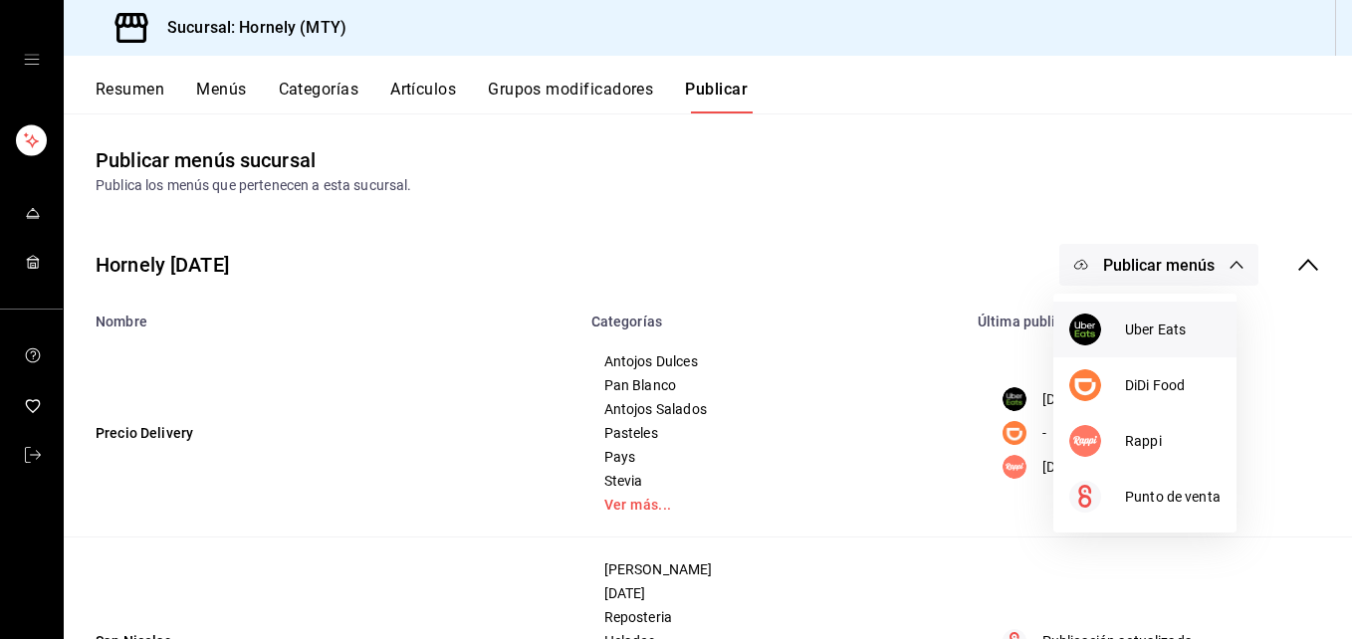
click at [1091, 328] on img at bounding box center [1086, 330] width 32 height 32
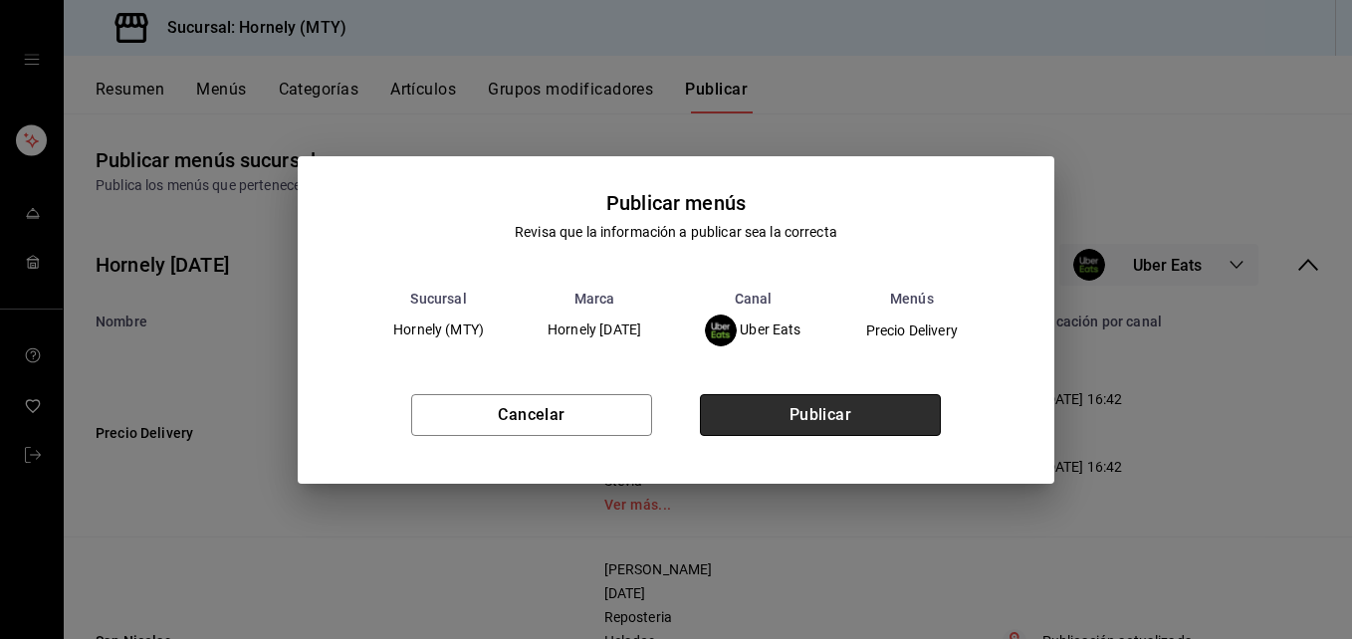
click at [879, 423] on button "Publicar" at bounding box center [820, 415] width 241 height 42
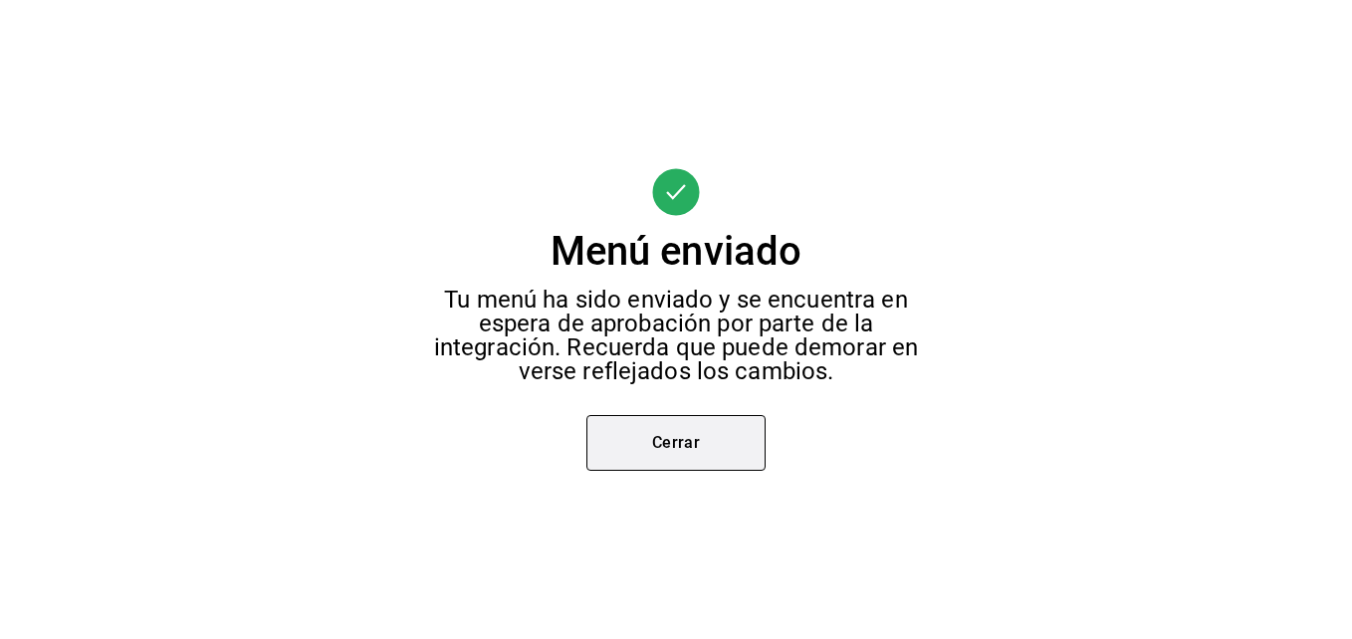
click at [686, 467] on button "Cerrar" at bounding box center [676, 443] width 179 height 56
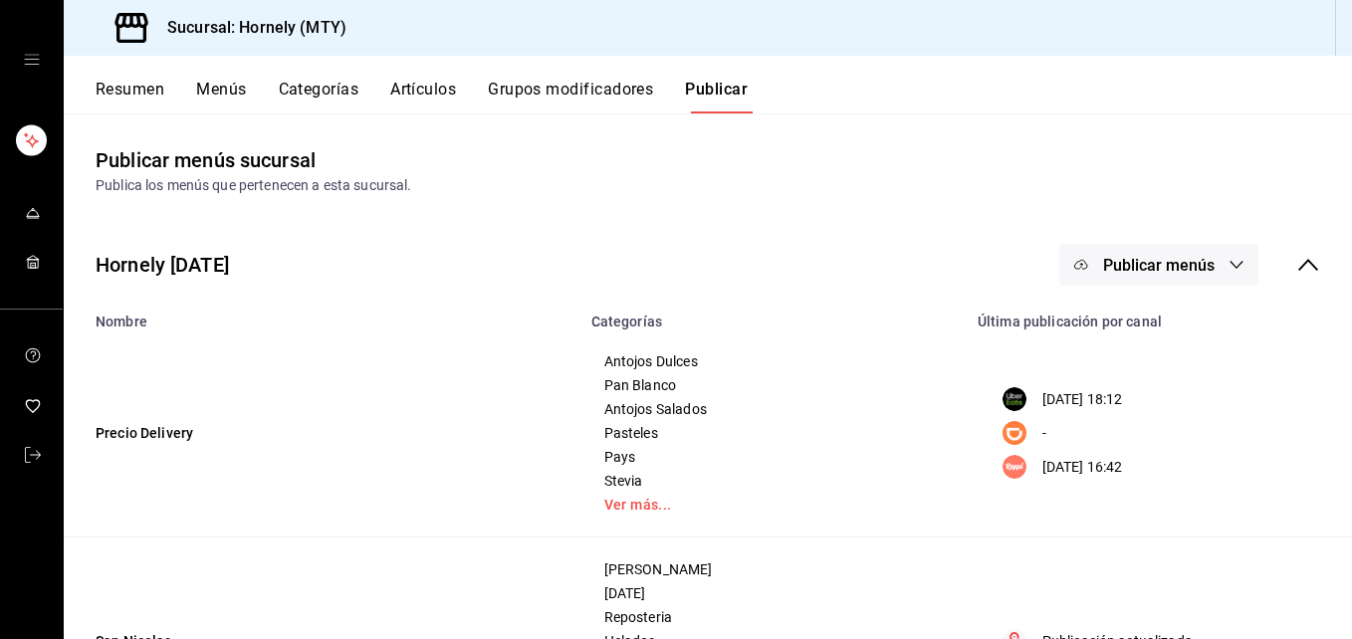
click at [1158, 256] on span "Publicar menús" at bounding box center [1159, 265] width 112 height 19
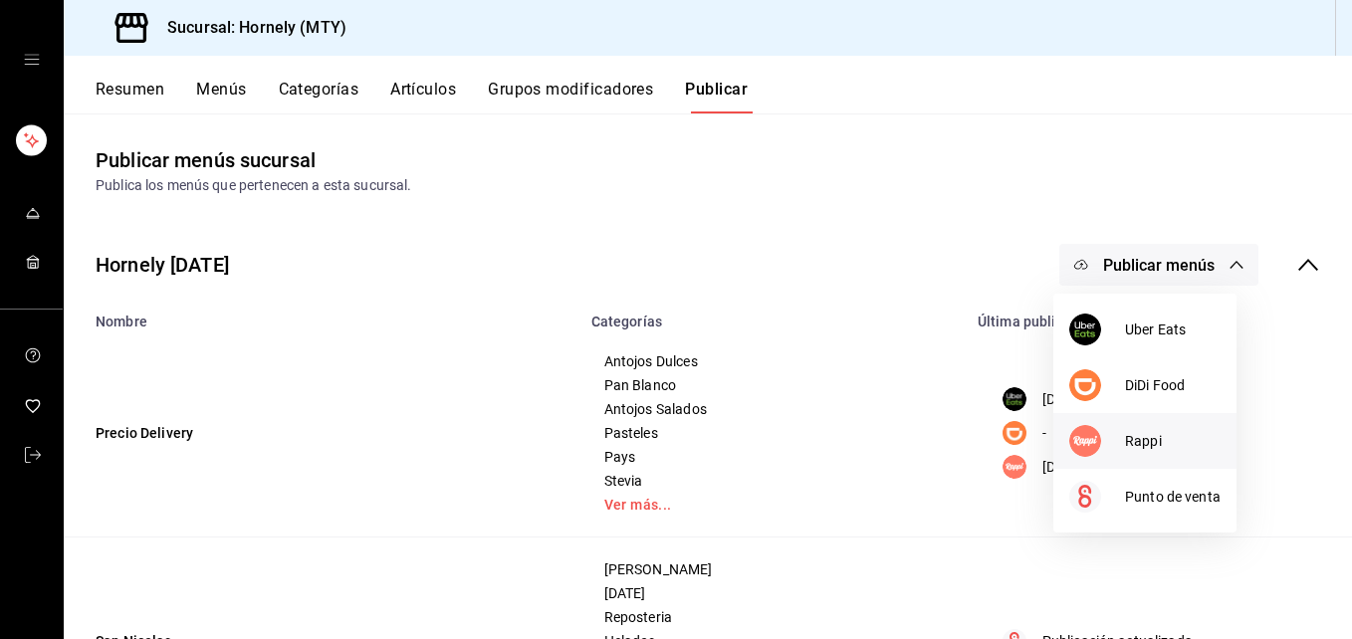
click at [1129, 450] on span "Rappi" at bounding box center [1173, 441] width 96 height 21
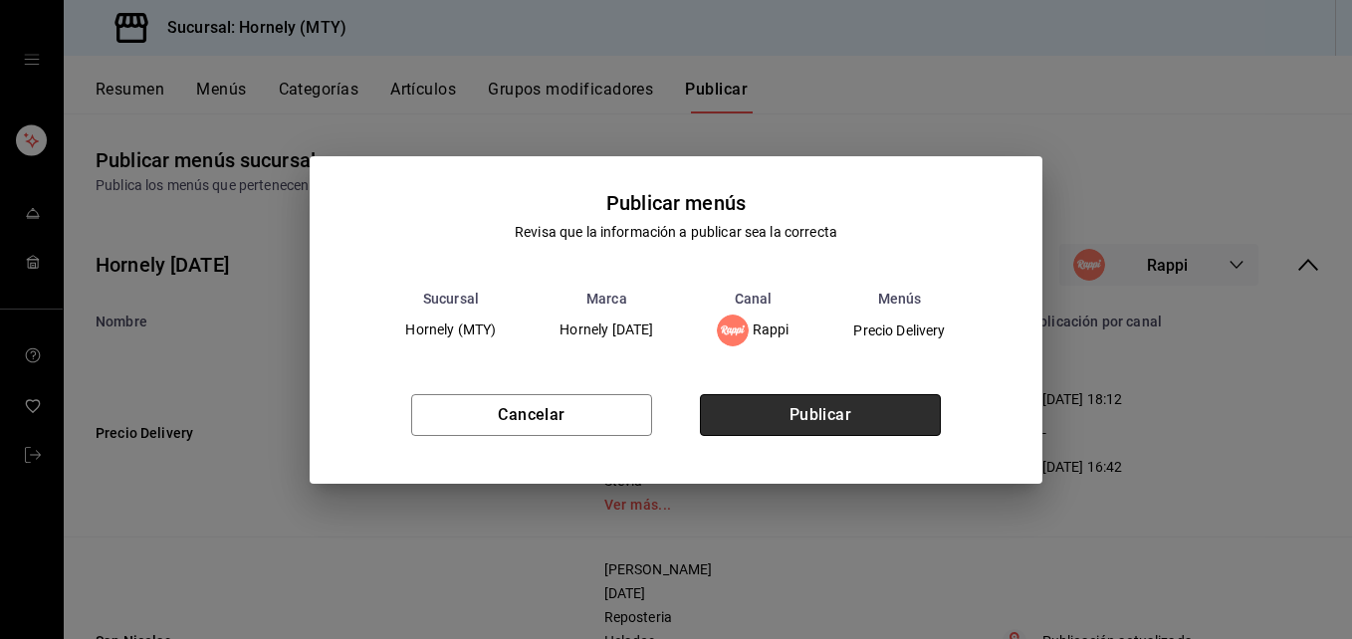
click at [901, 420] on button "Publicar" at bounding box center [820, 415] width 241 height 42
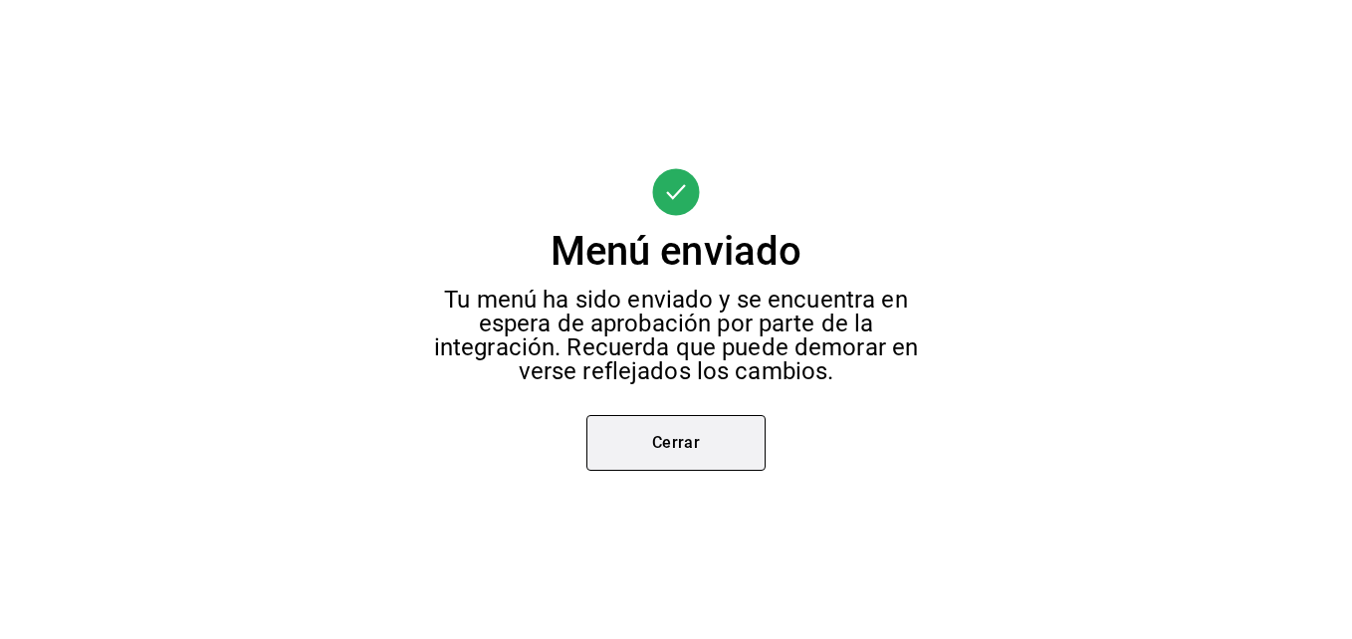
click at [708, 449] on button "Cerrar" at bounding box center [676, 443] width 179 height 56
